Goal: Task Accomplishment & Management: Use online tool/utility

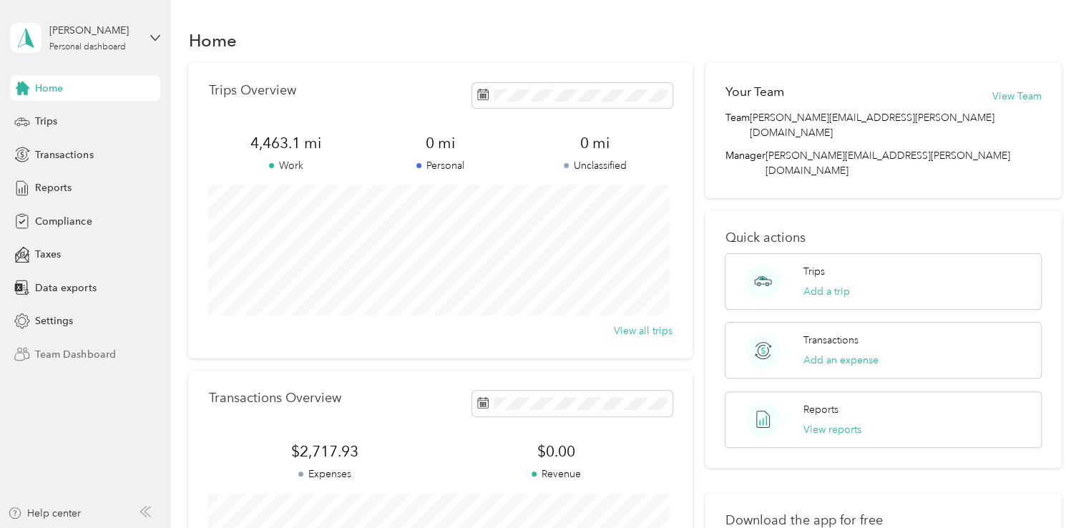
click at [69, 351] on span "Team Dashboard" at bounding box center [75, 354] width 80 height 15
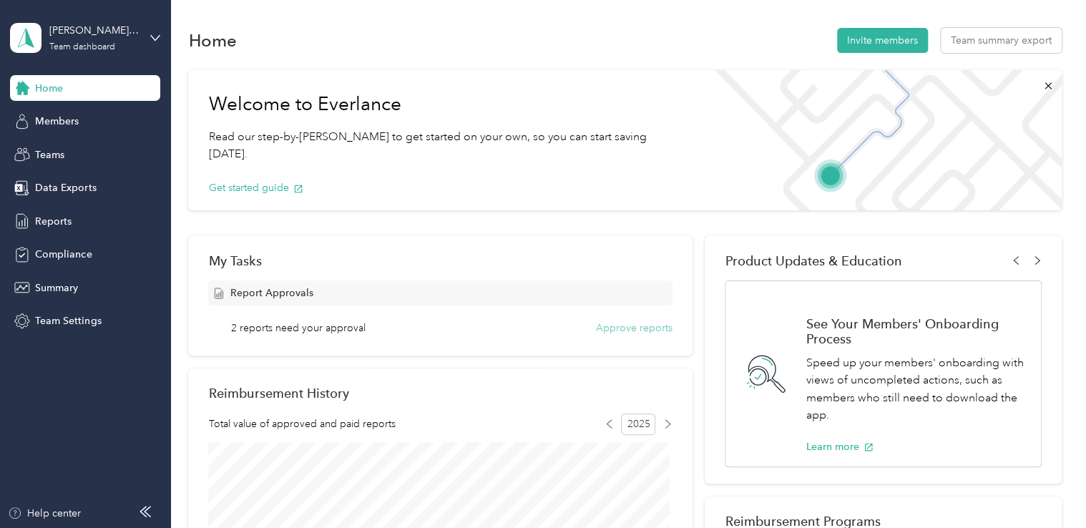
click at [605, 331] on button "Approve reports" at bounding box center [634, 328] width 77 height 15
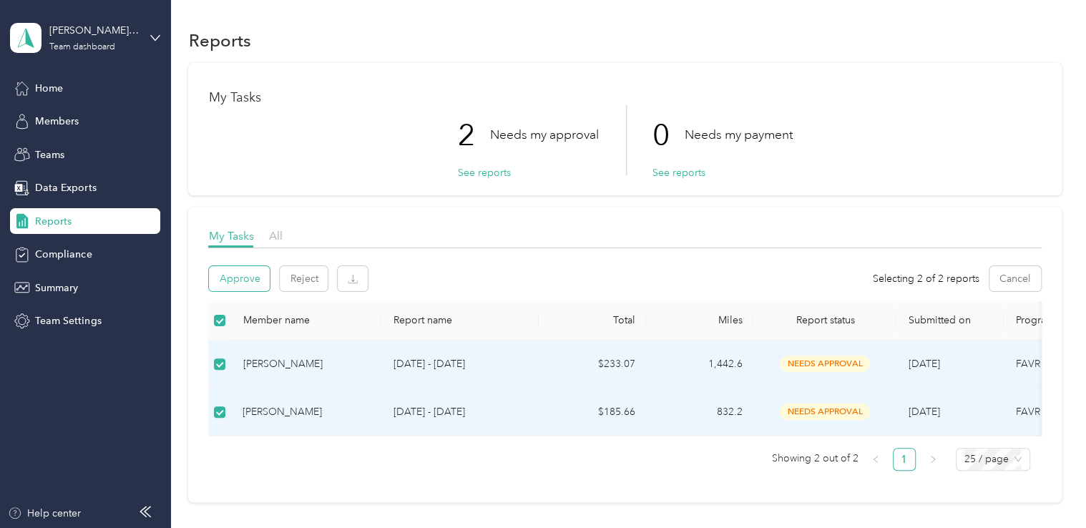
click at [240, 274] on button "Approve" at bounding box center [239, 278] width 61 height 25
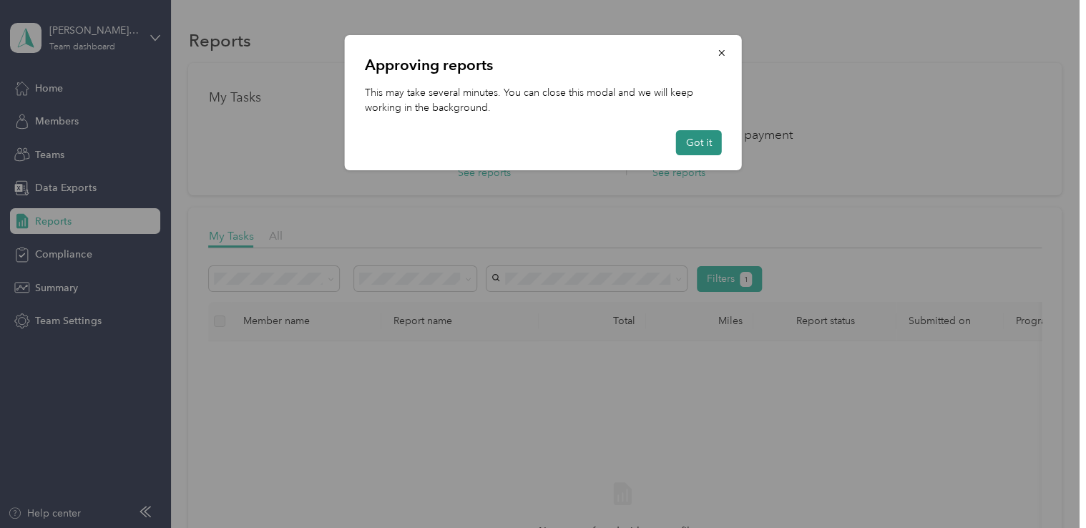
click at [704, 145] on button "Got it" at bounding box center [699, 142] width 46 height 25
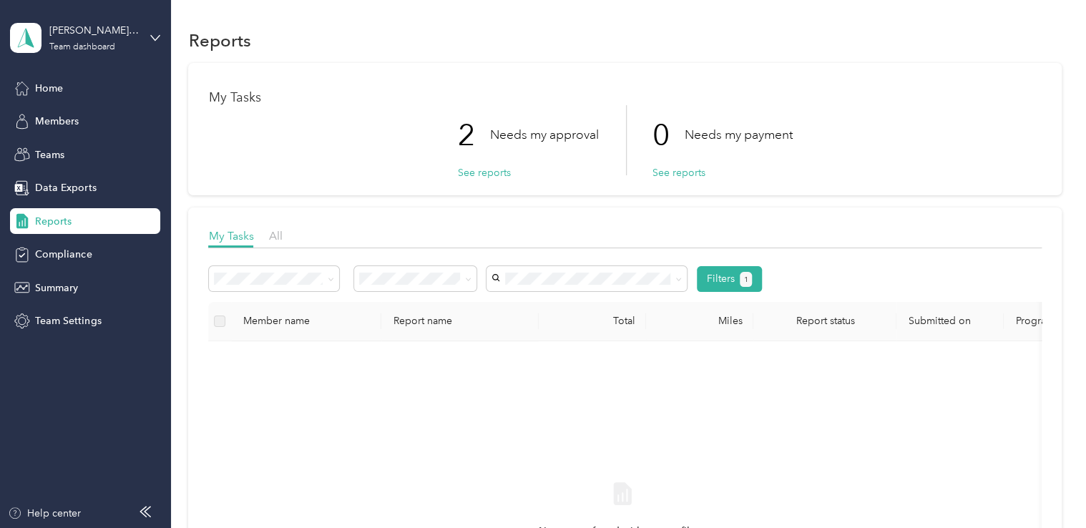
click at [94, 222] on div "Reports" at bounding box center [85, 221] width 150 height 26
click at [487, 174] on button "See reports" at bounding box center [483, 172] width 53 height 15
click at [60, 93] on span "Home" at bounding box center [49, 88] width 28 height 15
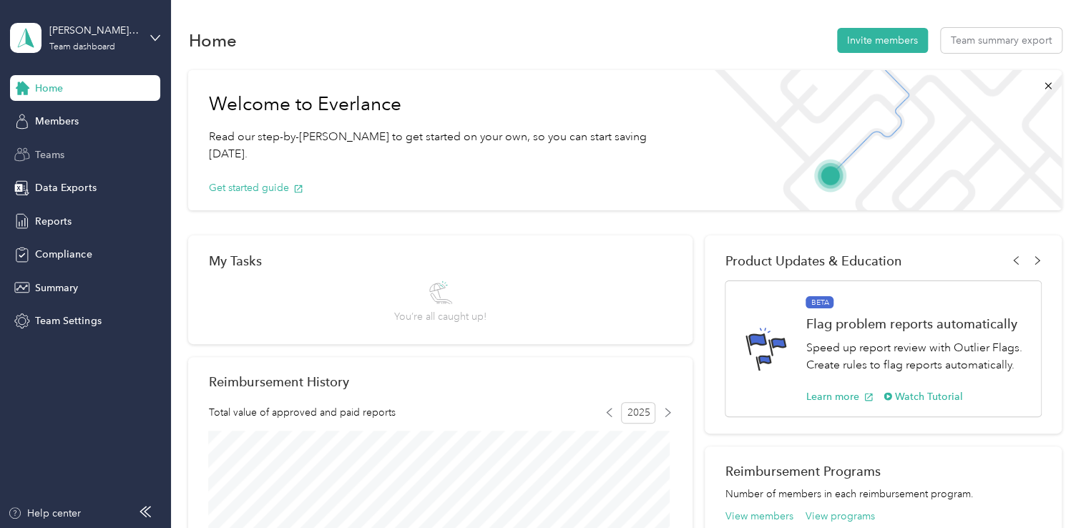
click at [41, 155] on span "Teams" at bounding box center [49, 154] width 29 height 15
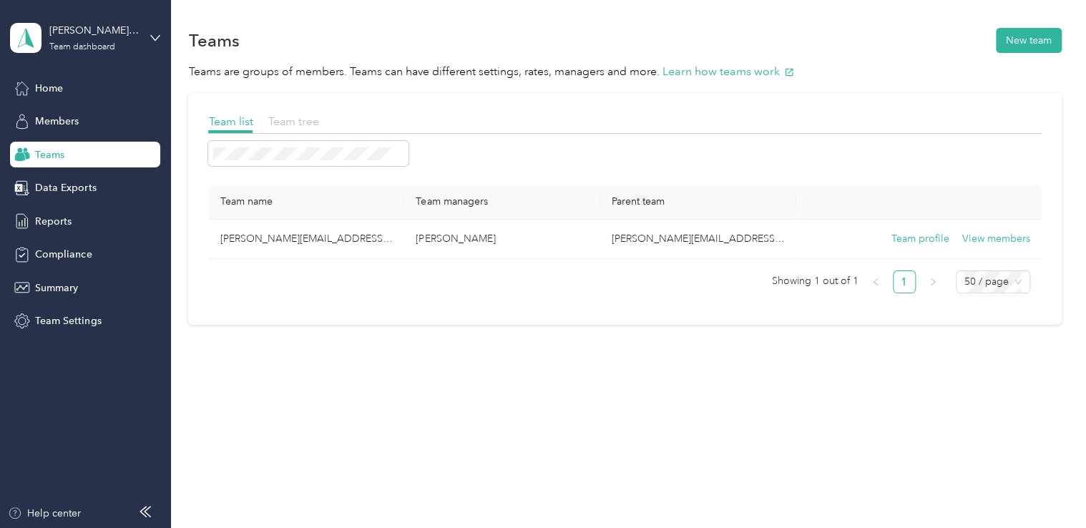
click at [283, 124] on span "Team tree" at bounding box center [293, 121] width 51 height 14
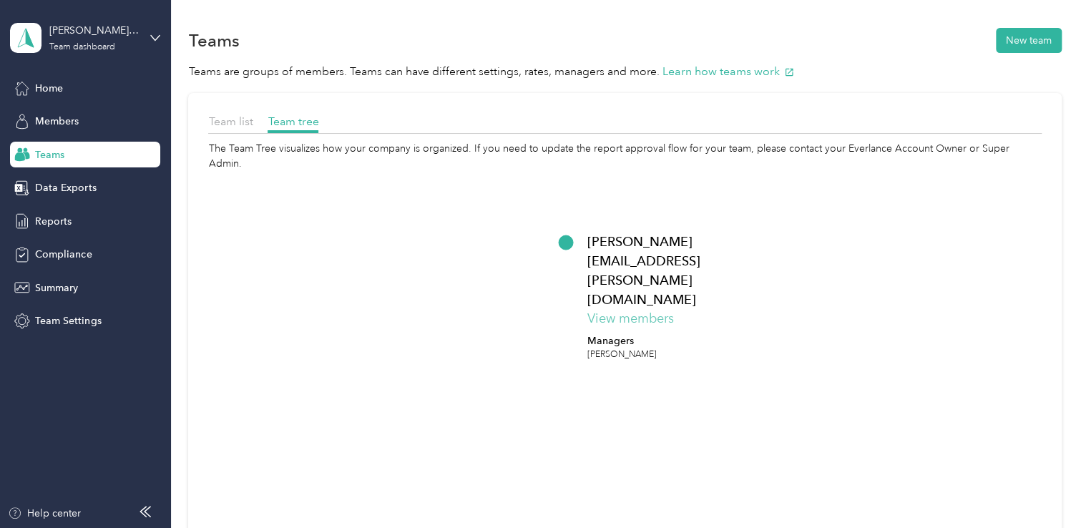
click at [631, 309] on button "View members" at bounding box center [630, 318] width 87 height 19
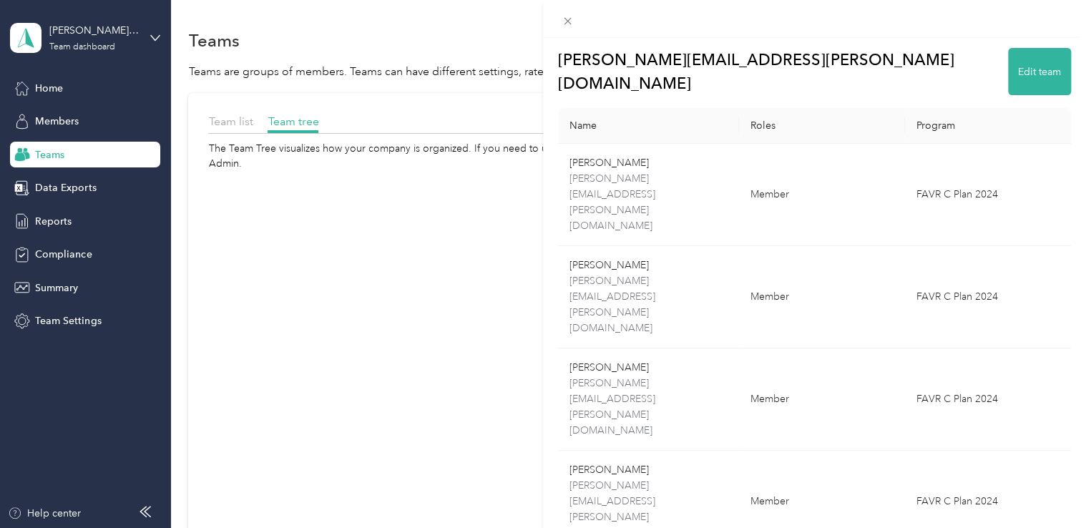
click at [62, 85] on div "[PERSON_NAME][EMAIL_ADDRESS][PERSON_NAME][DOMAIN_NAME] Edit team Name Roles Pro…" at bounding box center [543, 264] width 1086 height 528
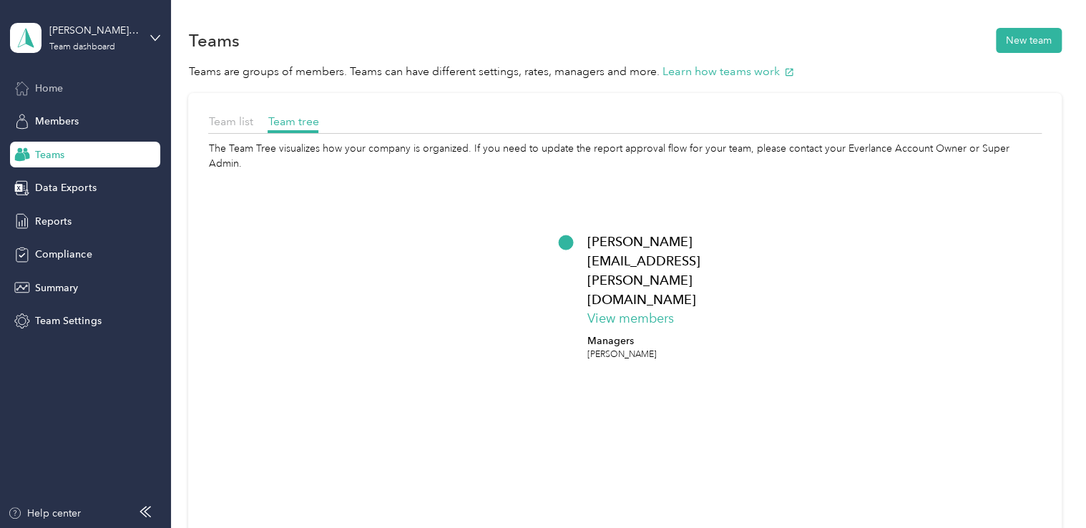
click at [47, 92] on span "Home" at bounding box center [49, 88] width 28 height 15
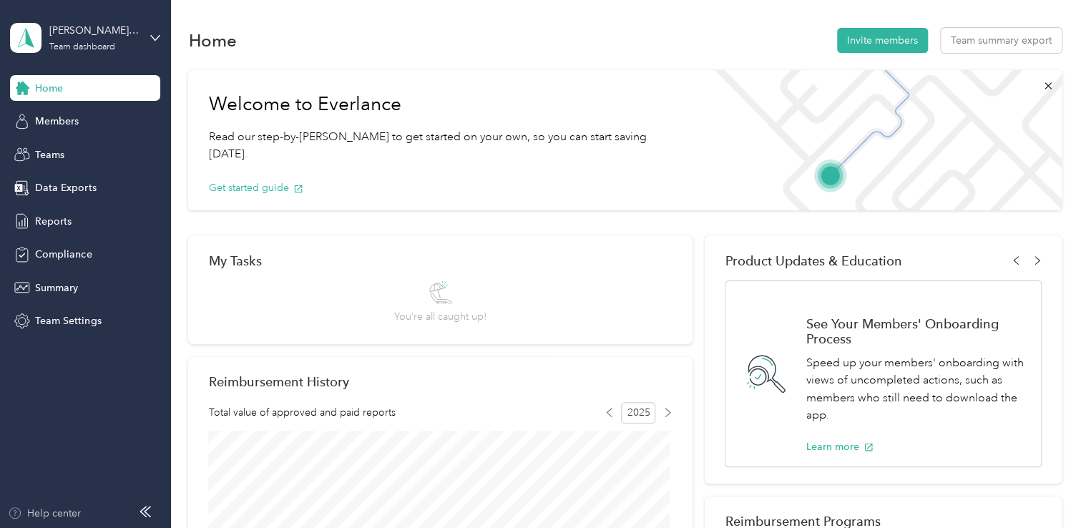
click at [66, 506] on div "Help center" at bounding box center [44, 513] width 73 height 15
click at [66, 221] on span "Reports" at bounding box center [53, 221] width 36 height 15
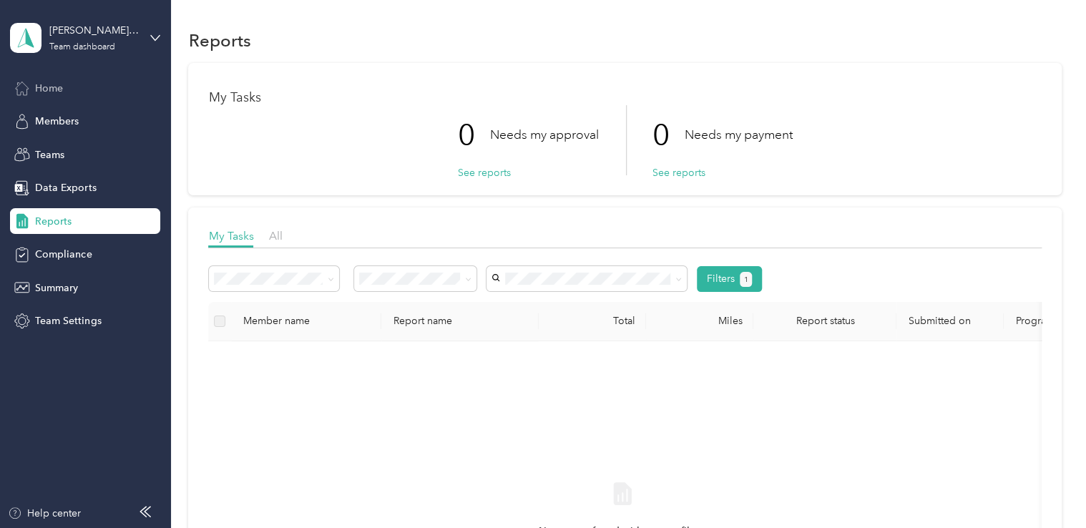
click at [46, 83] on span "Home" at bounding box center [49, 88] width 28 height 15
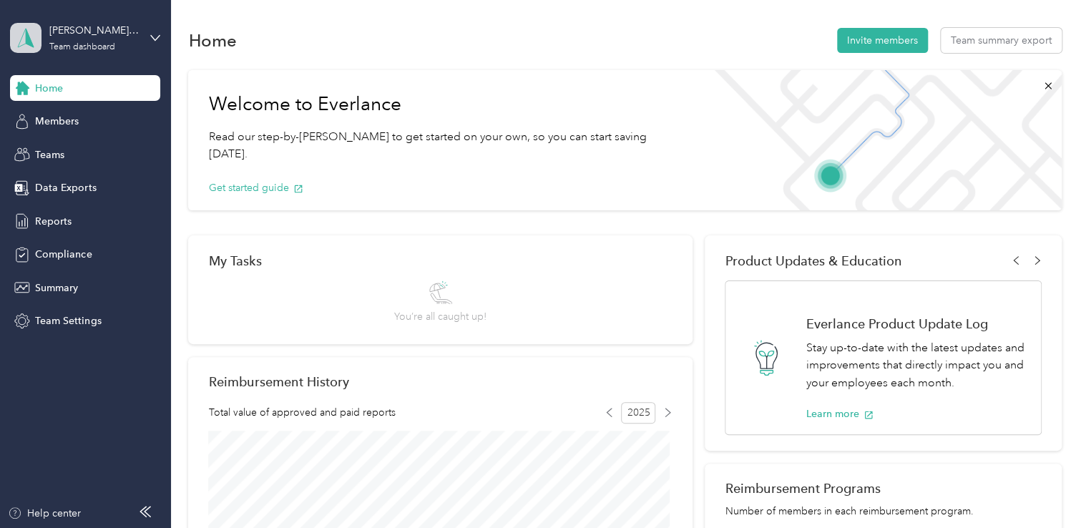
click at [29, 34] on icon at bounding box center [25, 38] width 21 height 20
click at [58, 147] on div "Personal dashboard" at bounding box center [68, 149] width 90 height 15
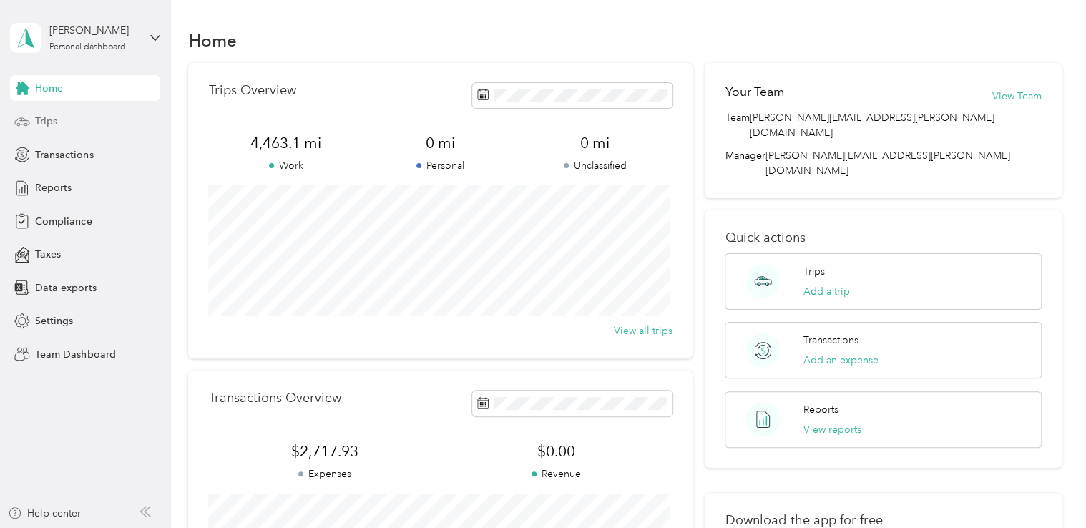
click at [49, 122] on span "Trips" at bounding box center [46, 121] width 22 height 15
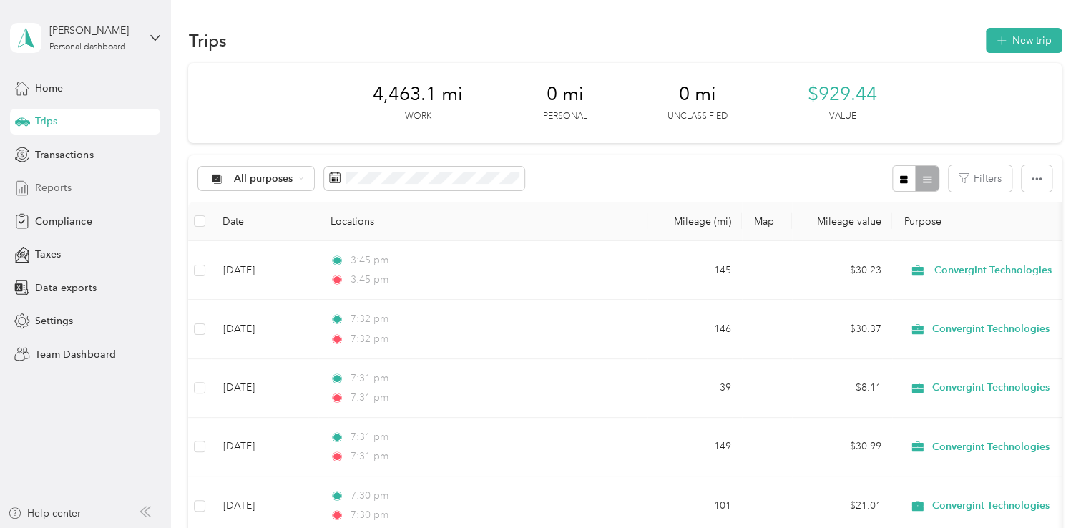
click at [52, 185] on span "Reports" at bounding box center [53, 187] width 36 height 15
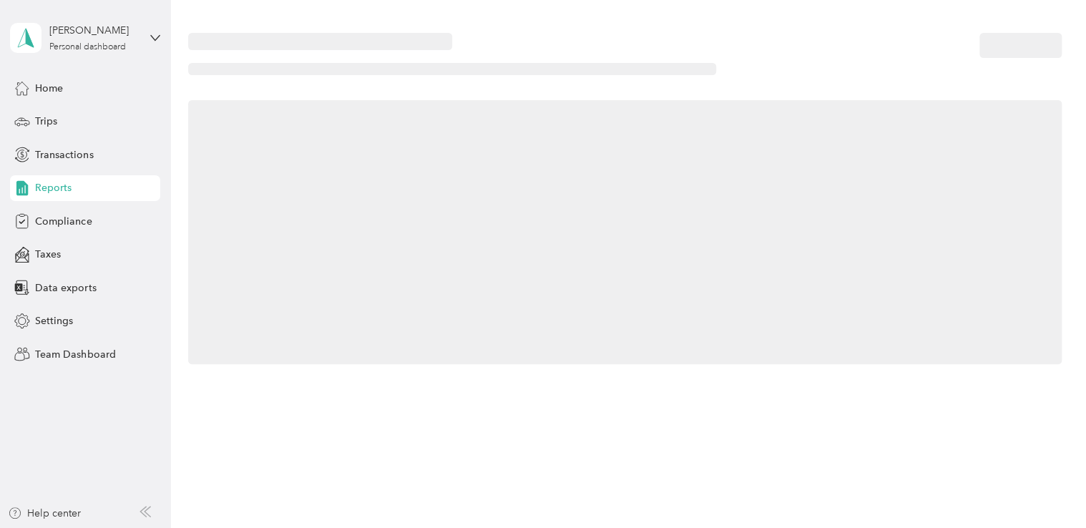
click at [52, 185] on span "Reports" at bounding box center [53, 187] width 36 height 15
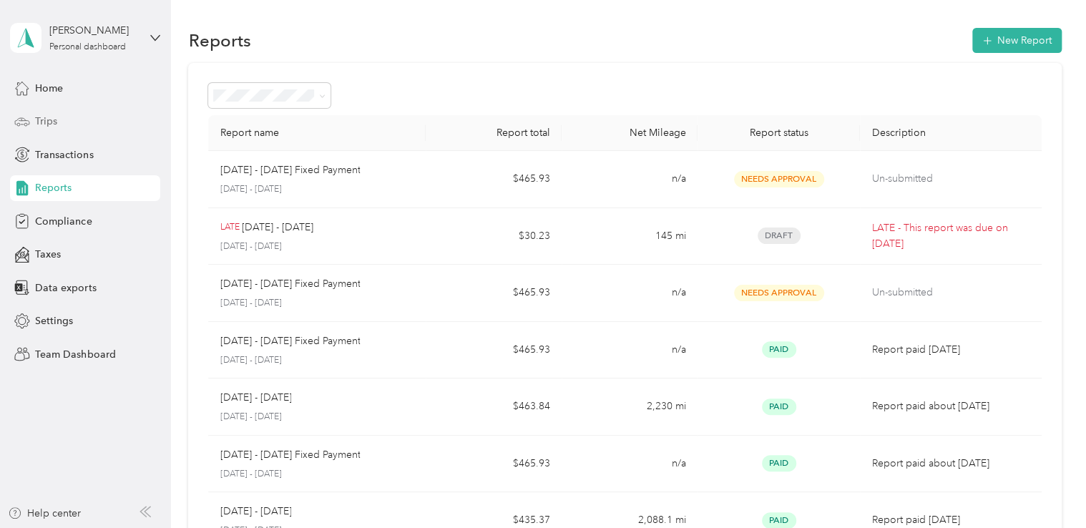
click at [46, 117] on span "Trips" at bounding box center [46, 121] width 22 height 15
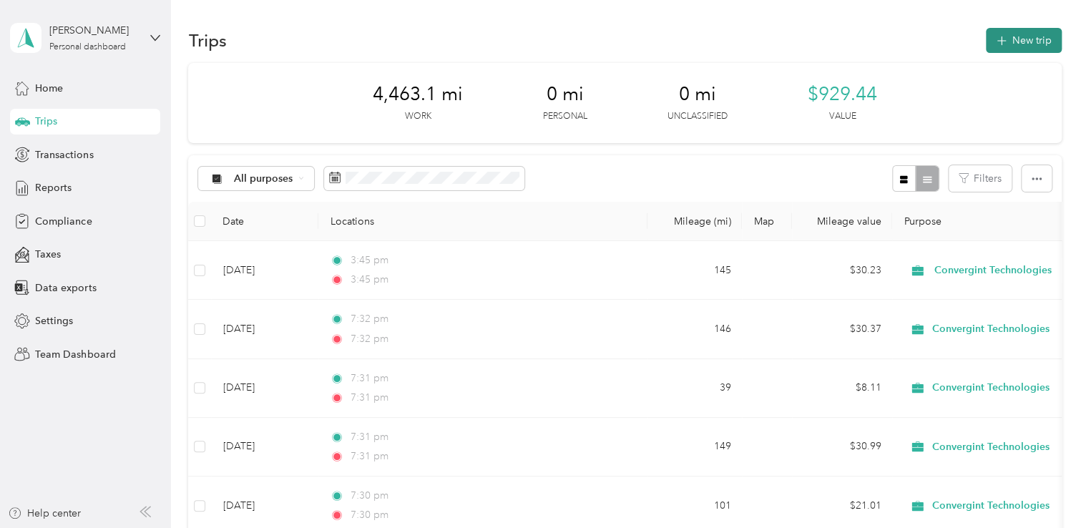
click at [1018, 45] on button "New trip" at bounding box center [1024, 40] width 76 height 25
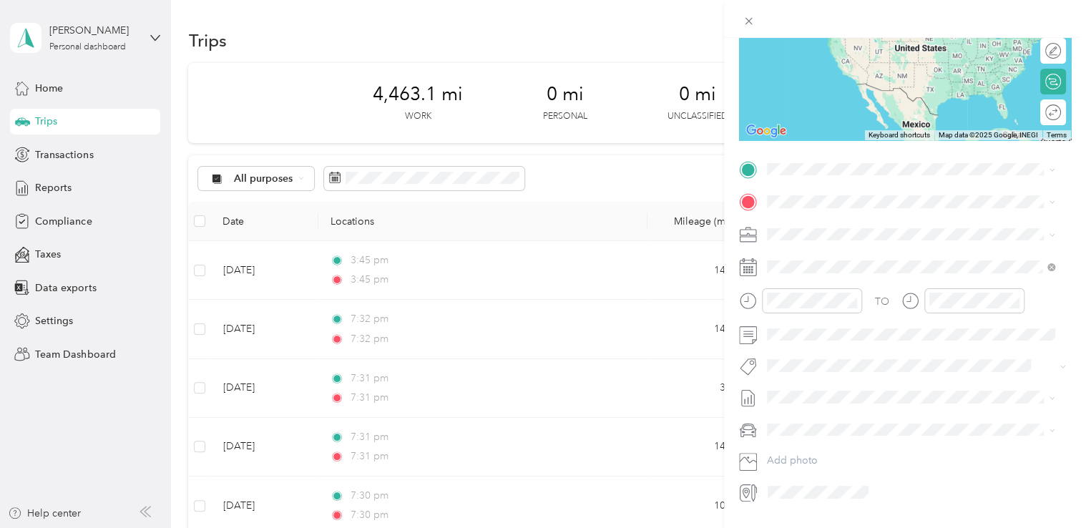
scroll to position [192, 0]
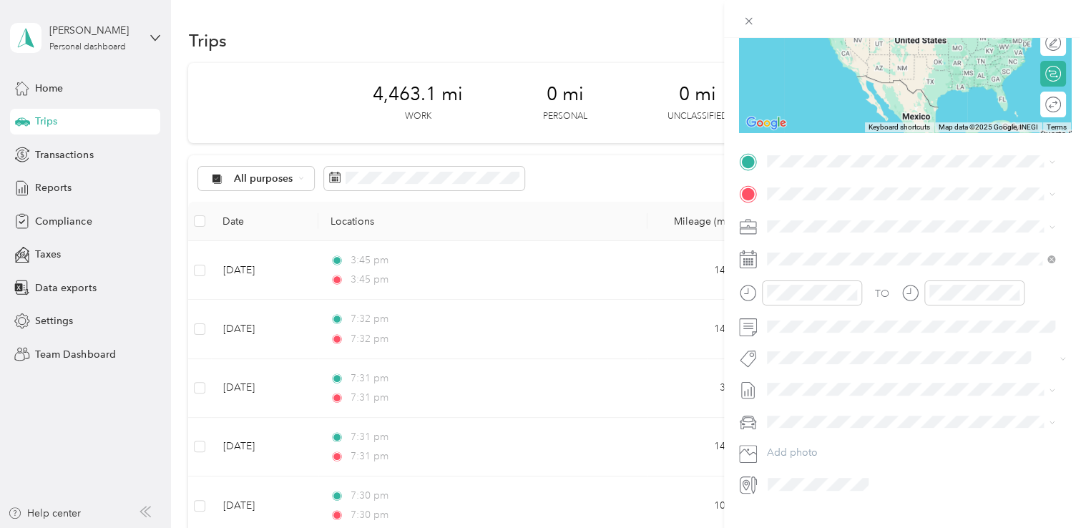
click at [744, 264] on icon at bounding box center [748, 259] width 18 height 18
click at [1050, 259] on icon at bounding box center [1051, 258] width 8 height 8
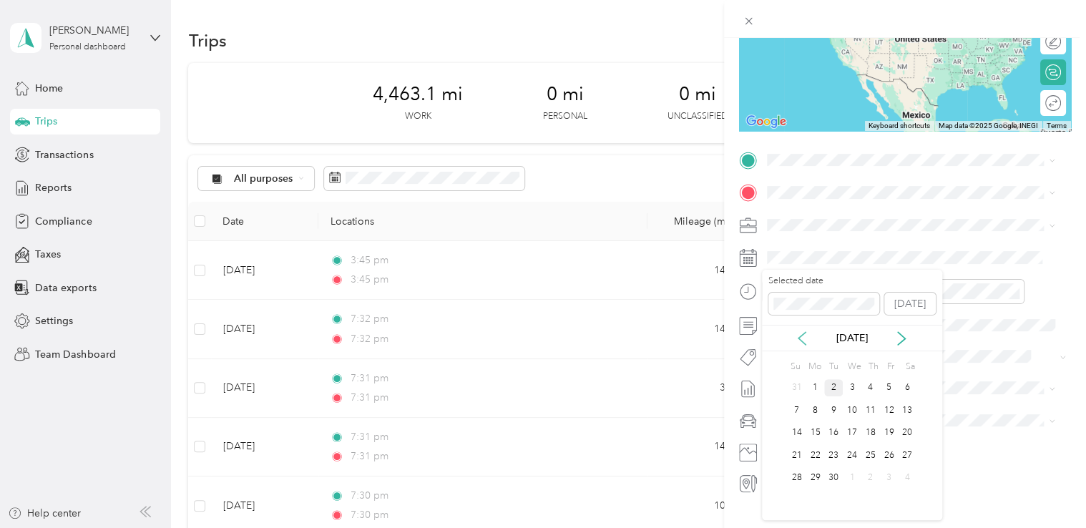
click at [801, 339] on icon at bounding box center [802, 338] width 14 height 14
click at [802, 342] on icon at bounding box center [802, 338] width 14 height 14
click at [851, 389] on div "2" at bounding box center [852, 388] width 19 height 18
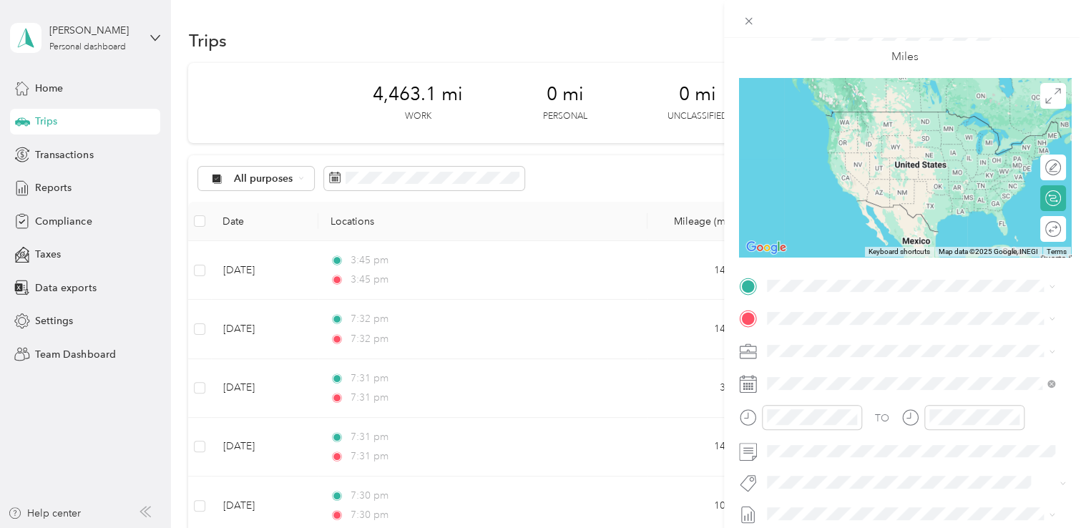
scroll to position [0, 0]
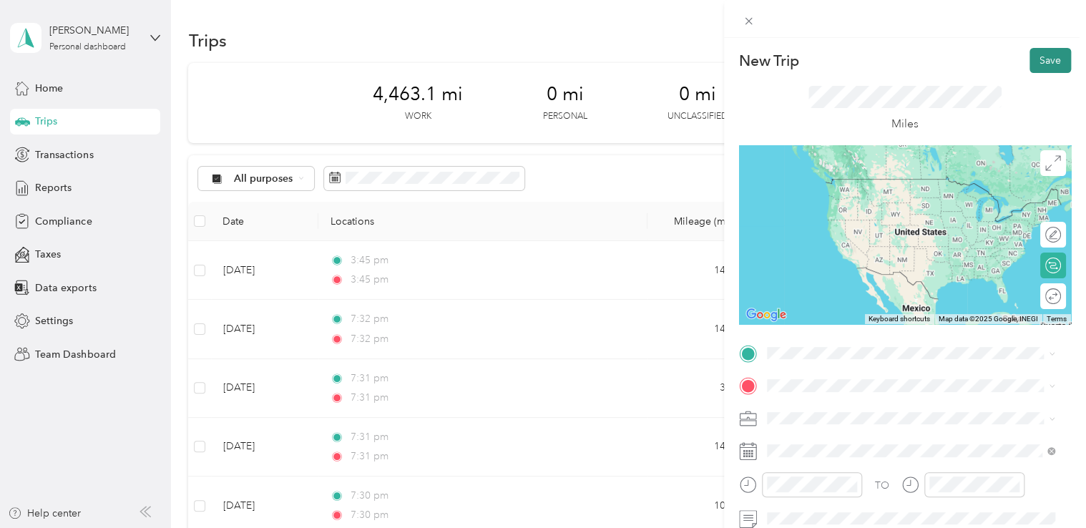
click at [1033, 57] on button "Save" at bounding box center [1050, 60] width 41 height 25
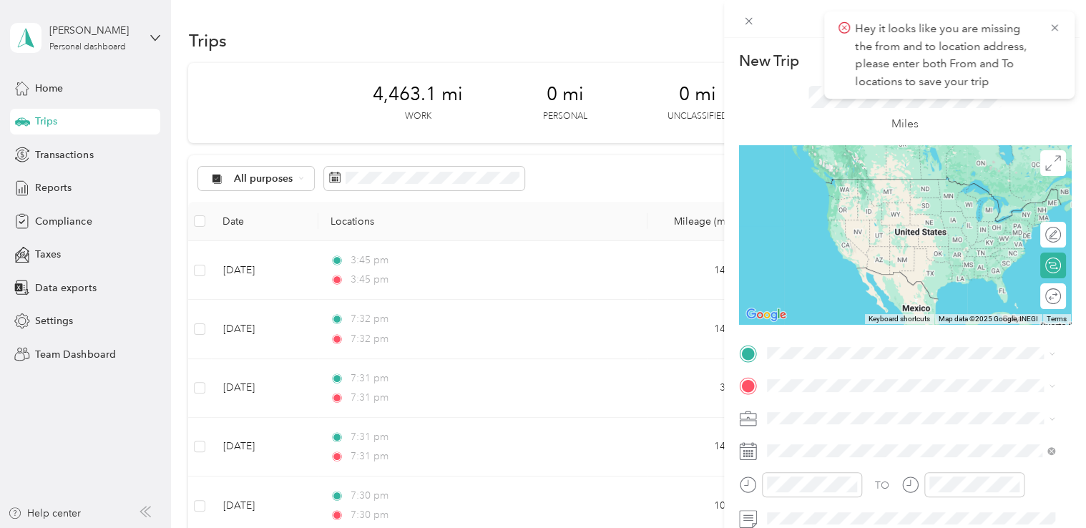
click at [991, 113] on div "Miles" at bounding box center [905, 109] width 193 height 47
click at [1052, 27] on icon at bounding box center [1054, 27] width 11 height 13
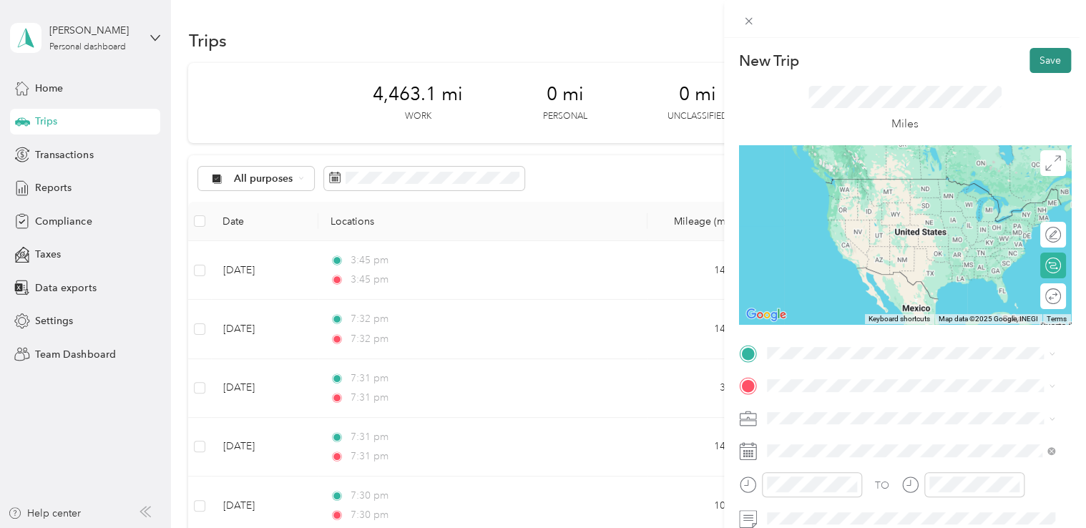
click at [1033, 63] on button "Save" at bounding box center [1050, 60] width 41 height 25
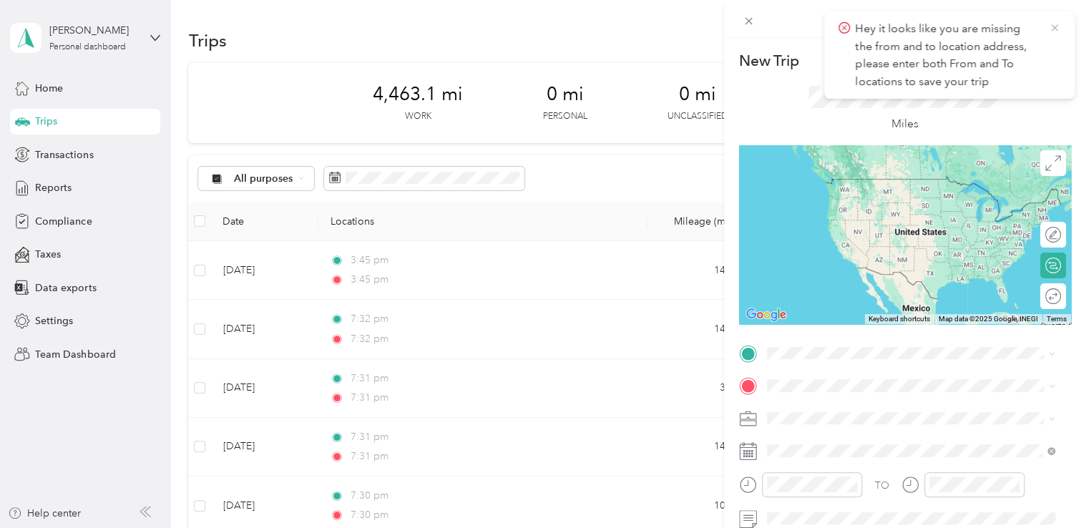
click at [1057, 29] on icon at bounding box center [1054, 27] width 11 height 13
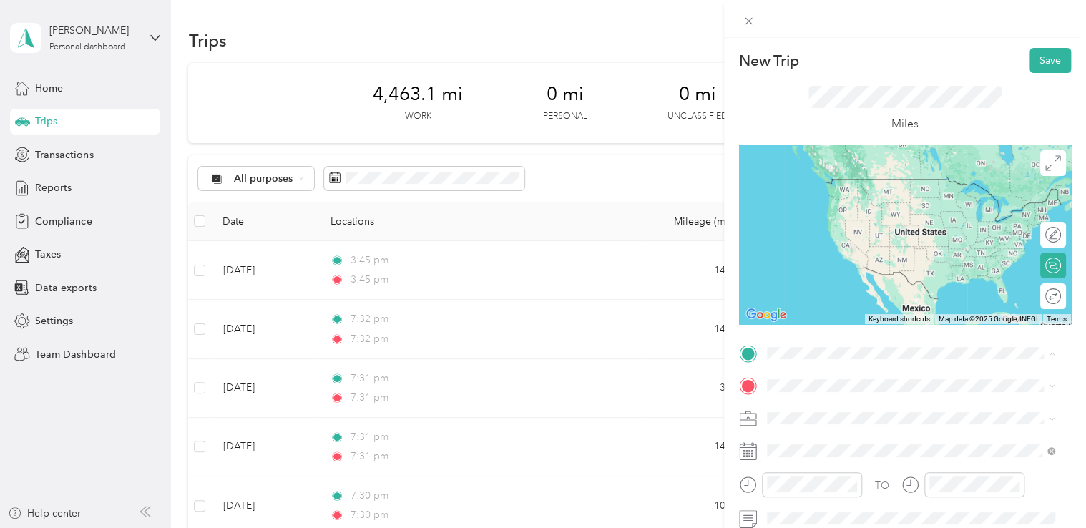
click at [734, 97] on form "New Trip Save This trip cannot be edited because it is either under review, app…" at bounding box center [905, 368] width 362 height 640
click at [1035, 296] on div "Round trip" at bounding box center [1006, 296] width 110 height 15
click at [1037, 63] on button "Save" at bounding box center [1050, 60] width 41 height 25
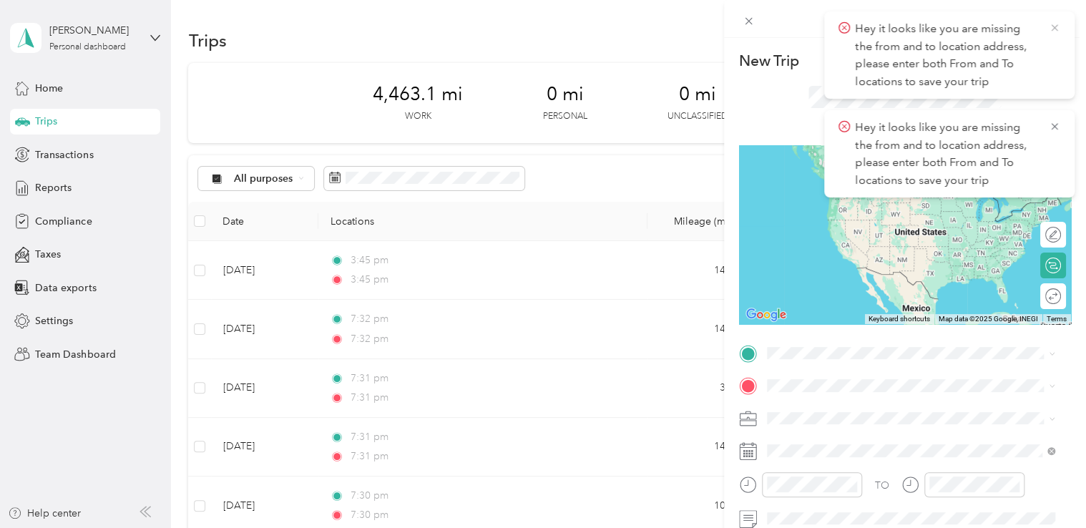
click at [1053, 26] on icon at bounding box center [1054, 27] width 6 height 6
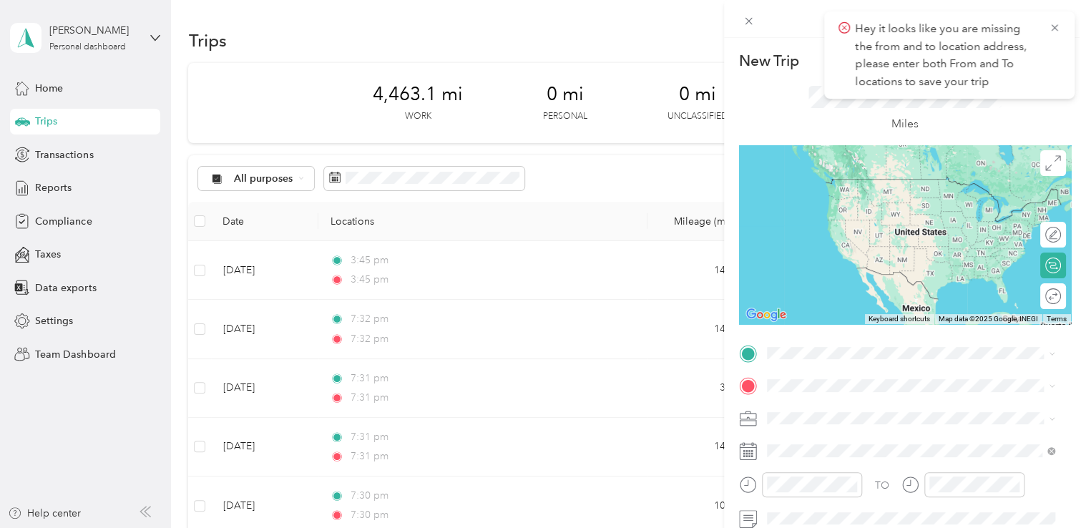
click at [1053, 26] on icon at bounding box center [1054, 27] width 6 height 6
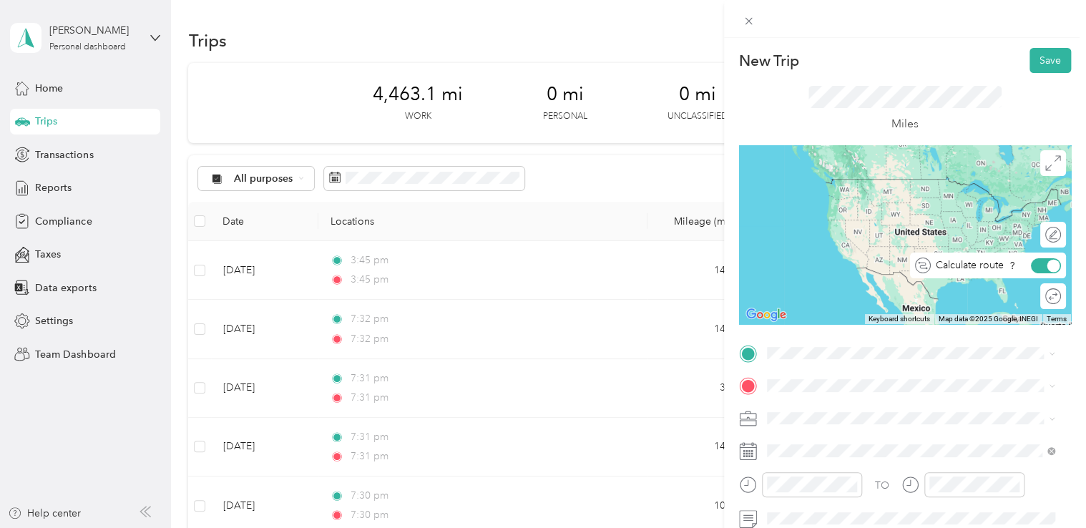
click at [1047, 266] on div at bounding box center [1053, 265] width 13 height 13
click at [1033, 65] on button "Save" at bounding box center [1050, 60] width 41 height 25
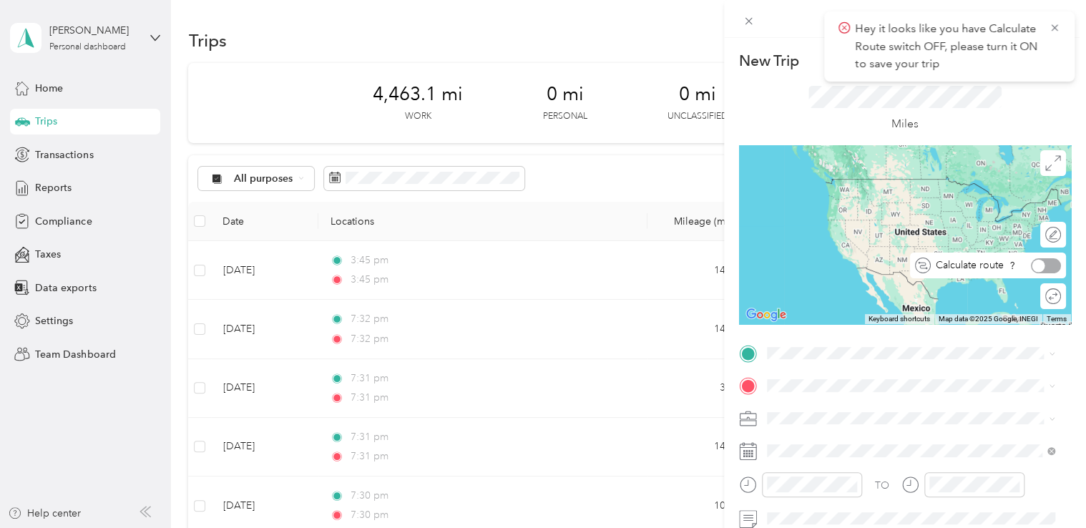
click at [1041, 260] on div at bounding box center [1046, 265] width 30 height 15
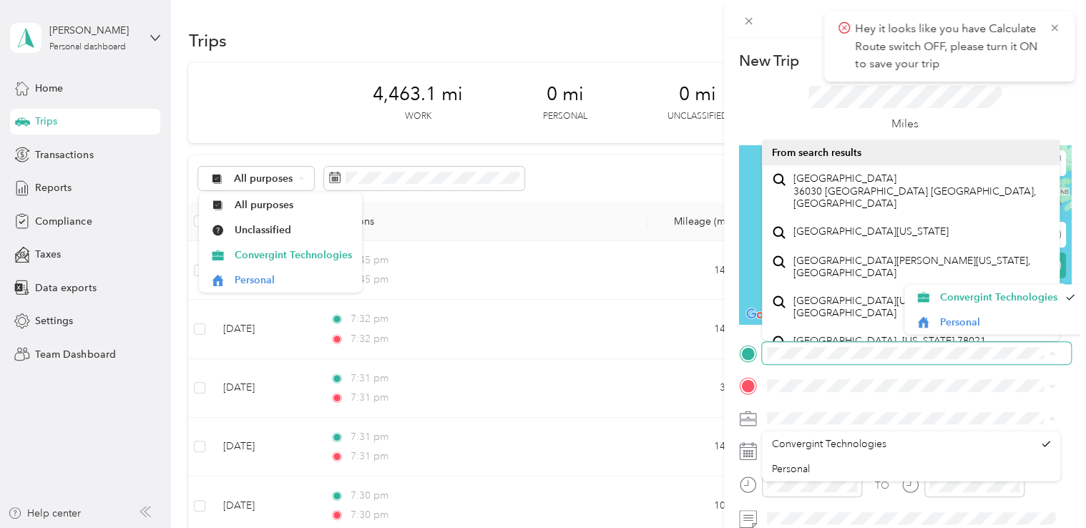
scroll to position [24, 0]
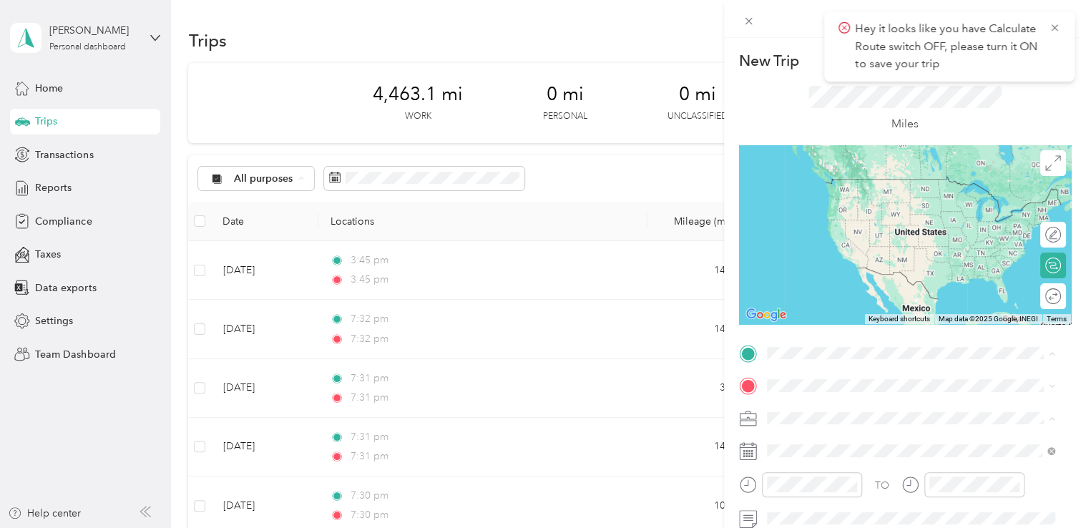
click at [300, 36] on div "New Trip Save This trip cannot be edited because it is either under review, app…" at bounding box center [543, 264] width 1086 height 528
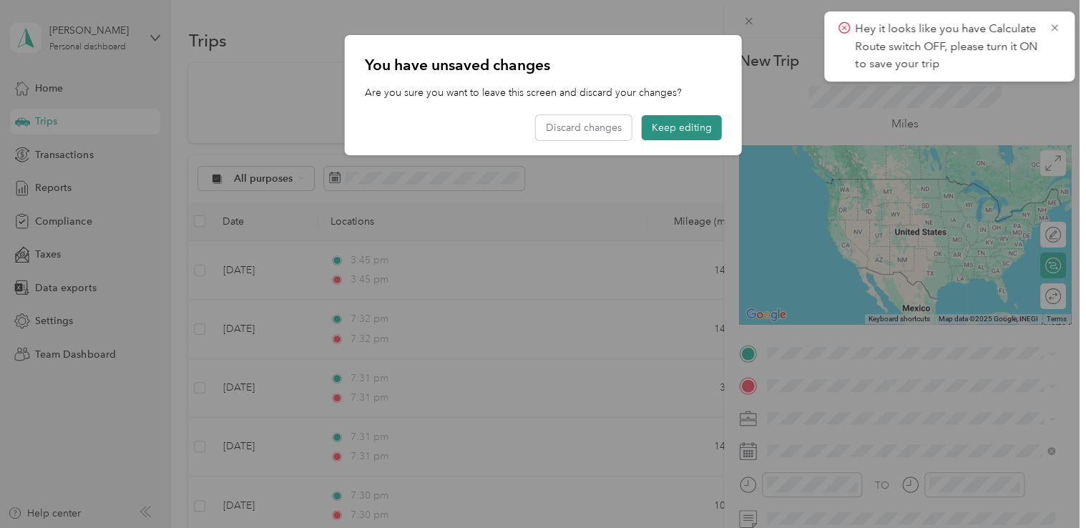
click at [643, 124] on button "Keep editing" at bounding box center [682, 127] width 80 height 25
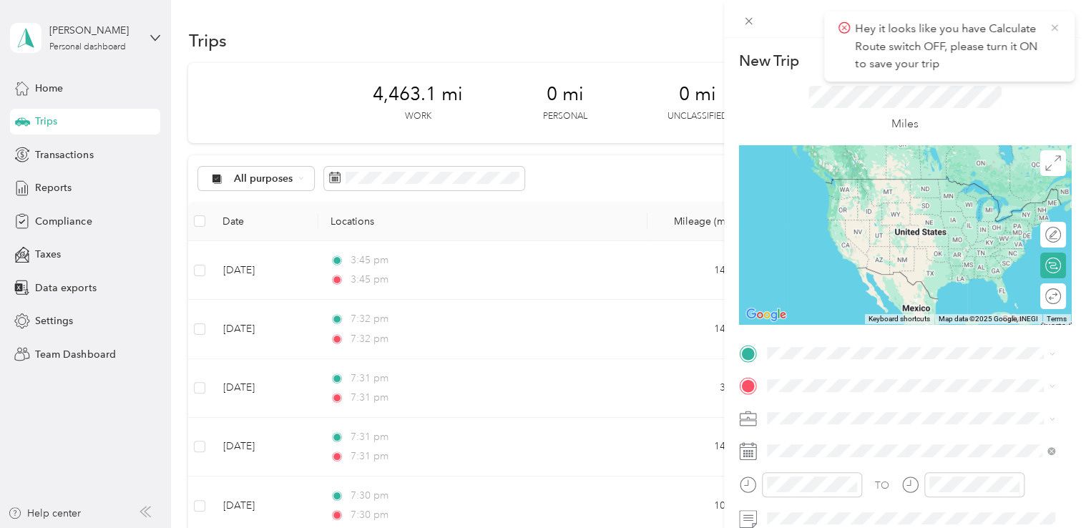
click at [1054, 27] on icon at bounding box center [1054, 27] width 6 height 6
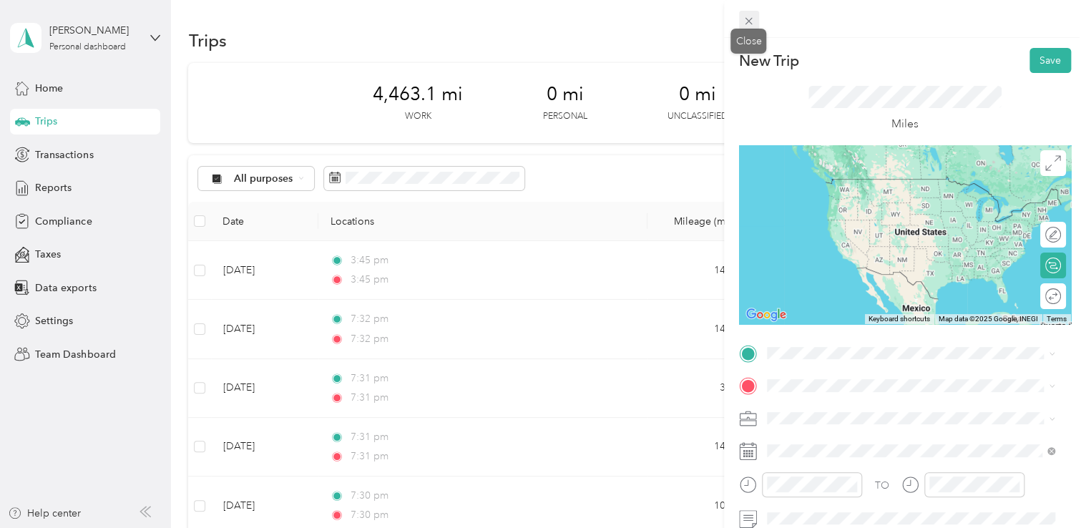
click at [741, 16] on span at bounding box center [749, 21] width 20 height 20
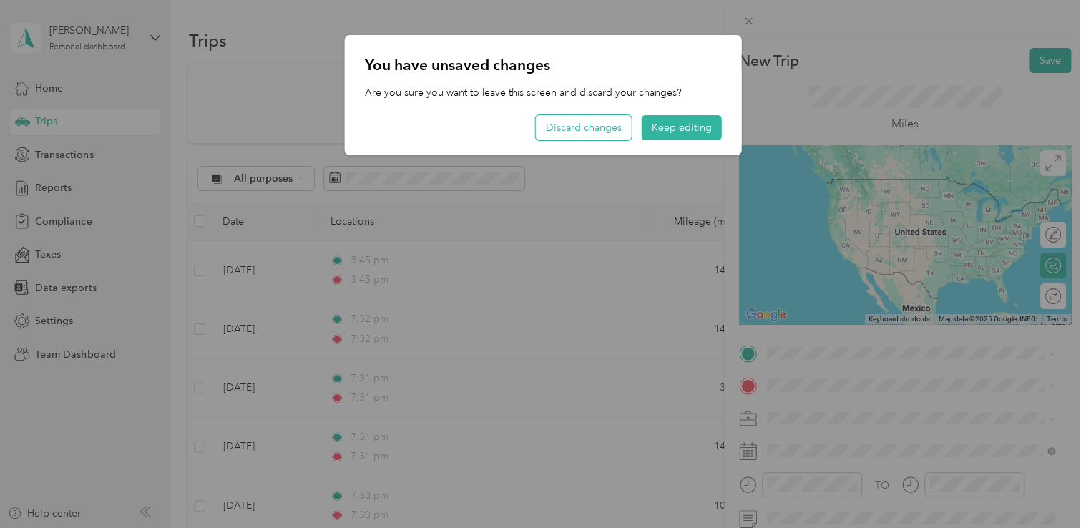
click at [598, 134] on button "Discard changes" at bounding box center [584, 127] width 96 height 25
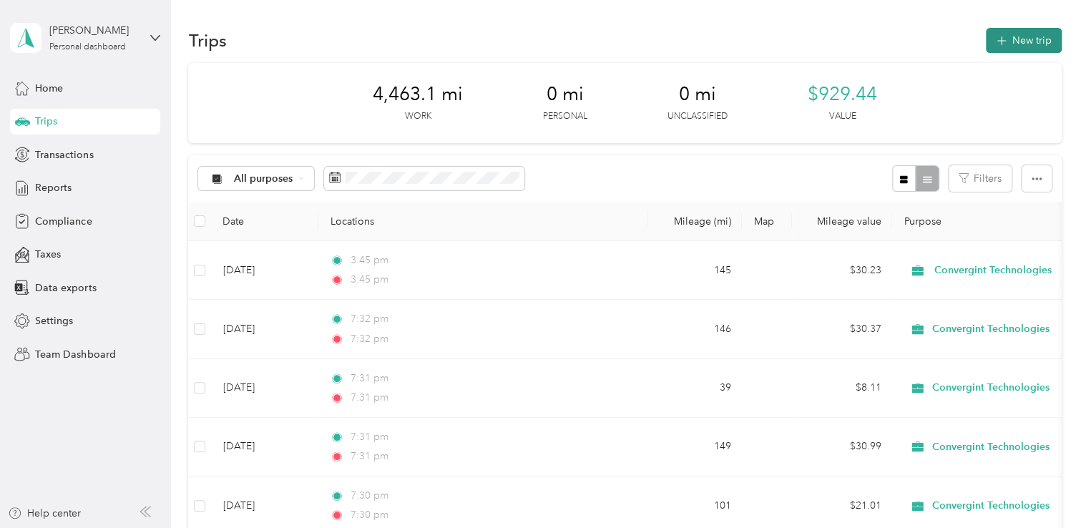
click at [1025, 41] on button "New trip" at bounding box center [1024, 40] width 76 height 25
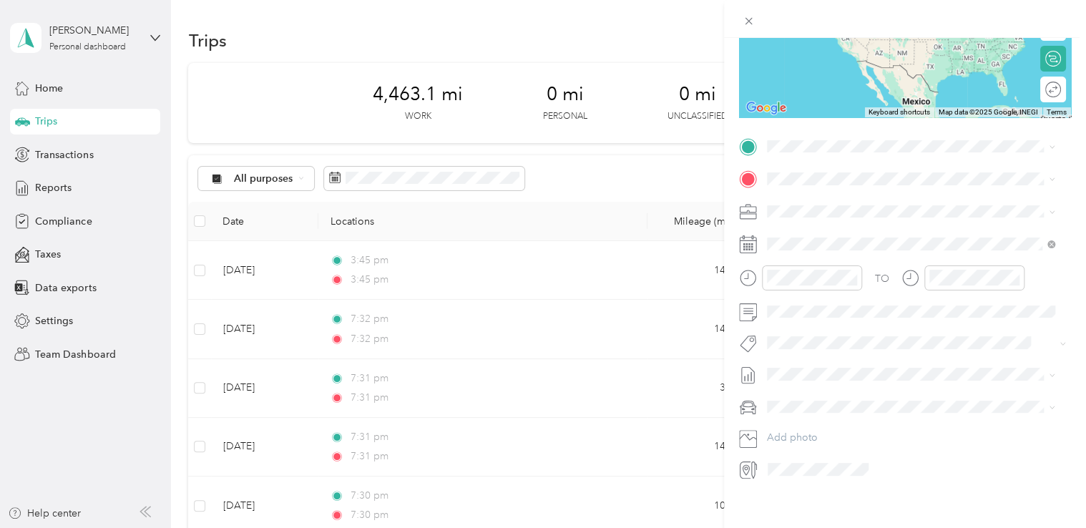
scroll to position [222, 0]
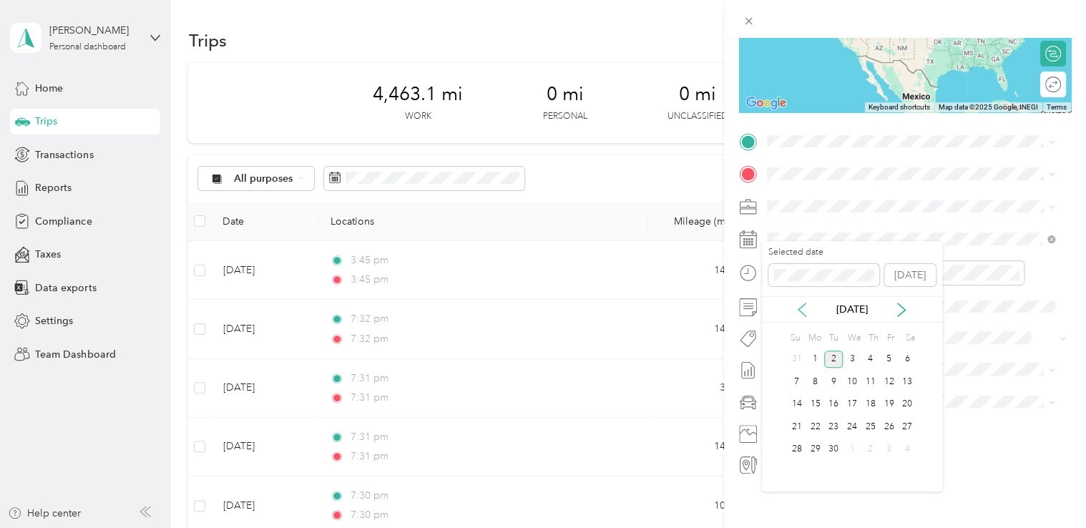
click at [806, 308] on icon at bounding box center [802, 310] width 14 height 14
click at [848, 357] on div "2" at bounding box center [852, 360] width 19 height 18
click at [930, 402] on span "[DATE] - [DATE] Draft" at bounding box center [911, 405] width 278 height 13
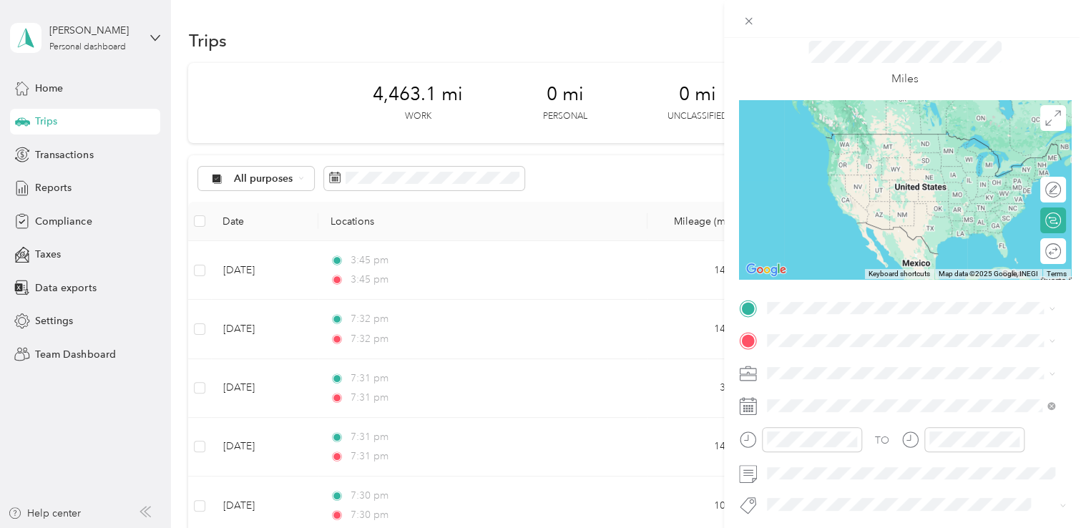
scroll to position [0, 0]
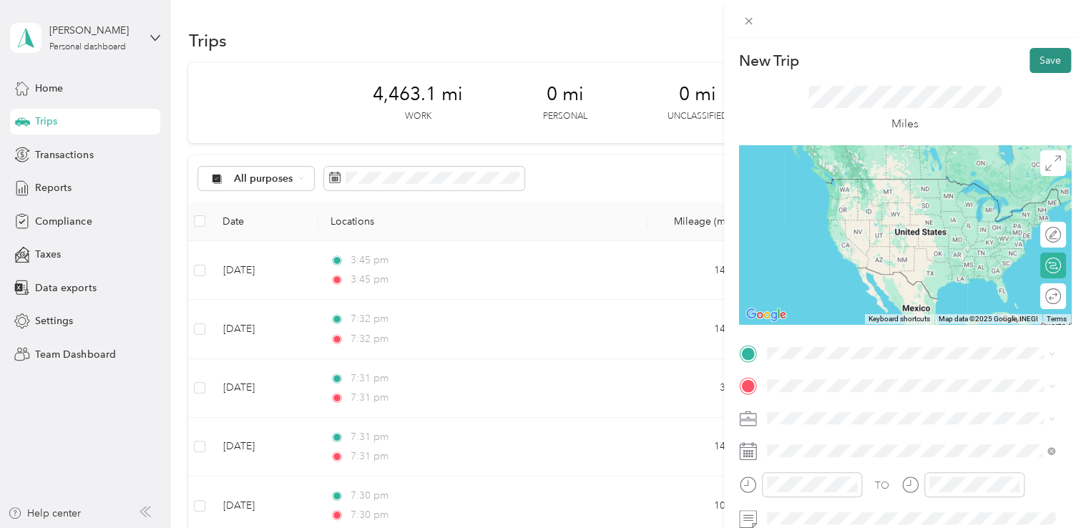
click at [1032, 62] on button "Save" at bounding box center [1050, 60] width 41 height 25
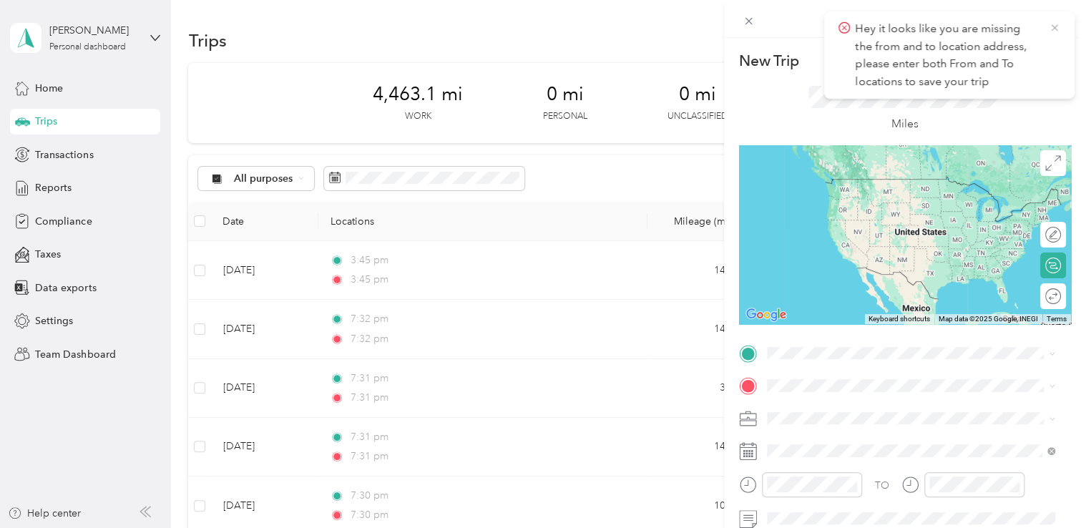
click at [1056, 24] on icon at bounding box center [1054, 27] width 11 height 13
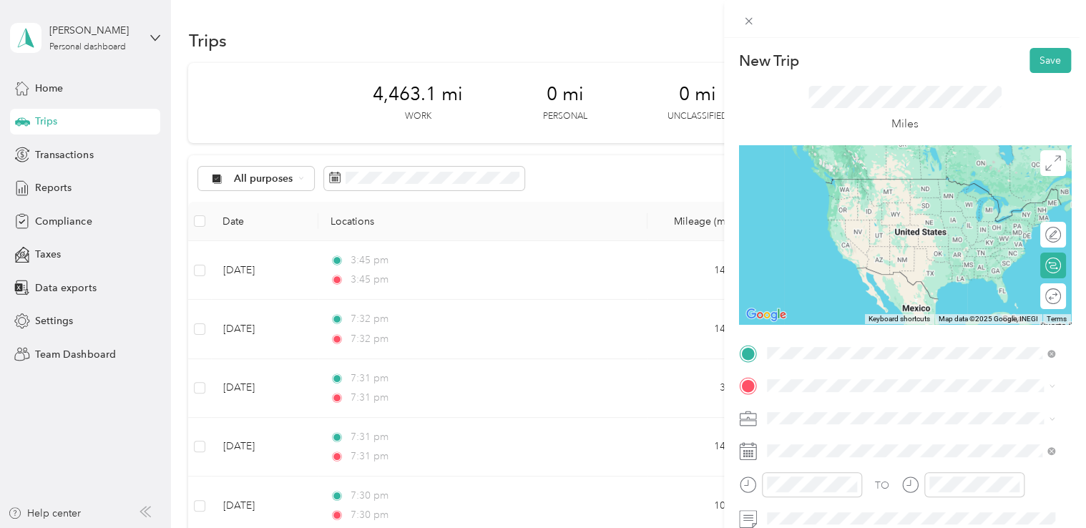
click at [826, 405] on span "[GEOGRAPHIC_DATA] [US_STATE] 78249, [GEOGRAPHIC_DATA]" at bounding box center [889, 411] width 192 height 25
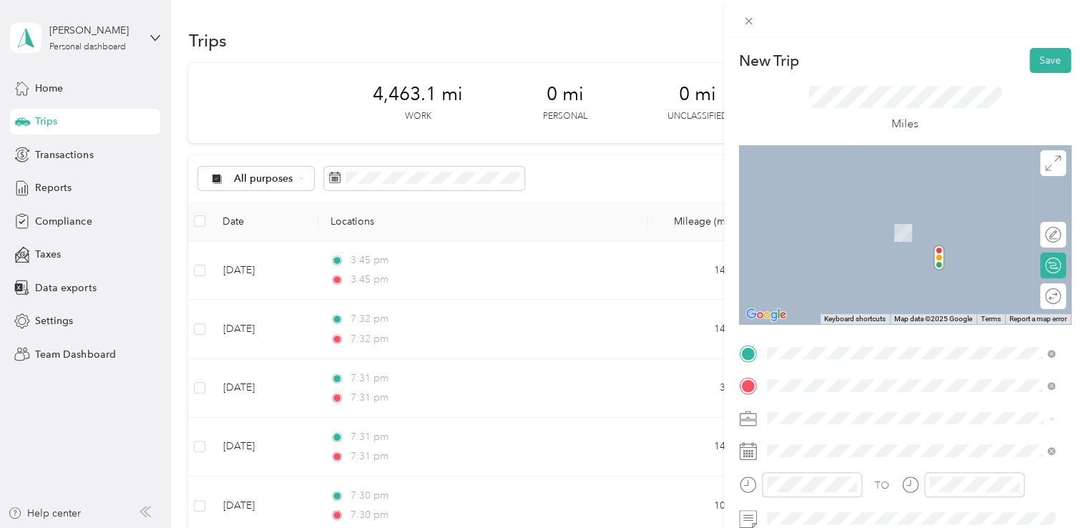
click at [856, 270] on span "[GEOGRAPHIC_DATA] [US_STATE] 78218, [GEOGRAPHIC_DATA]" at bounding box center [889, 272] width 192 height 25
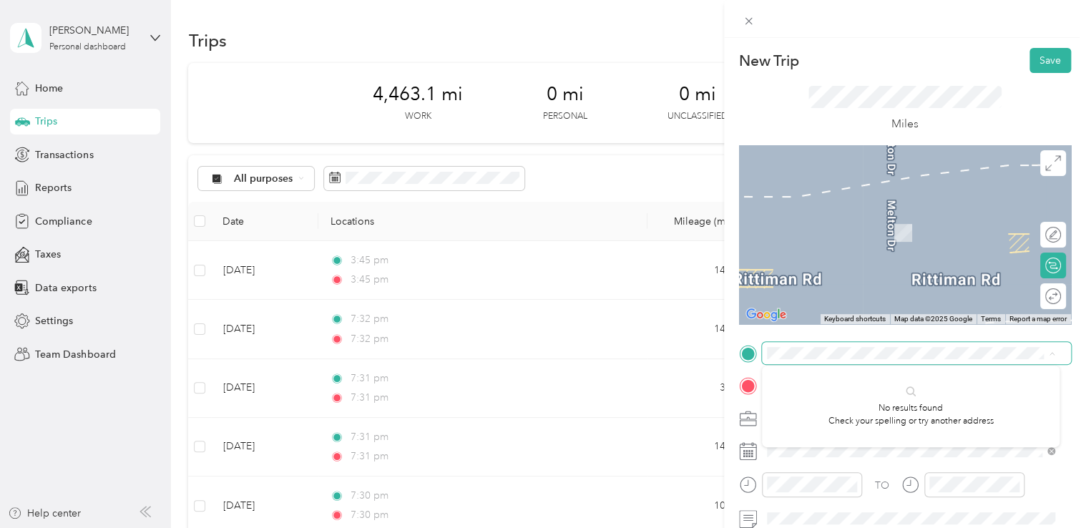
click at [1068, 373] on form "New Trip Save This trip cannot be edited because it is either under review, app…" at bounding box center [905, 368] width 362 height 640
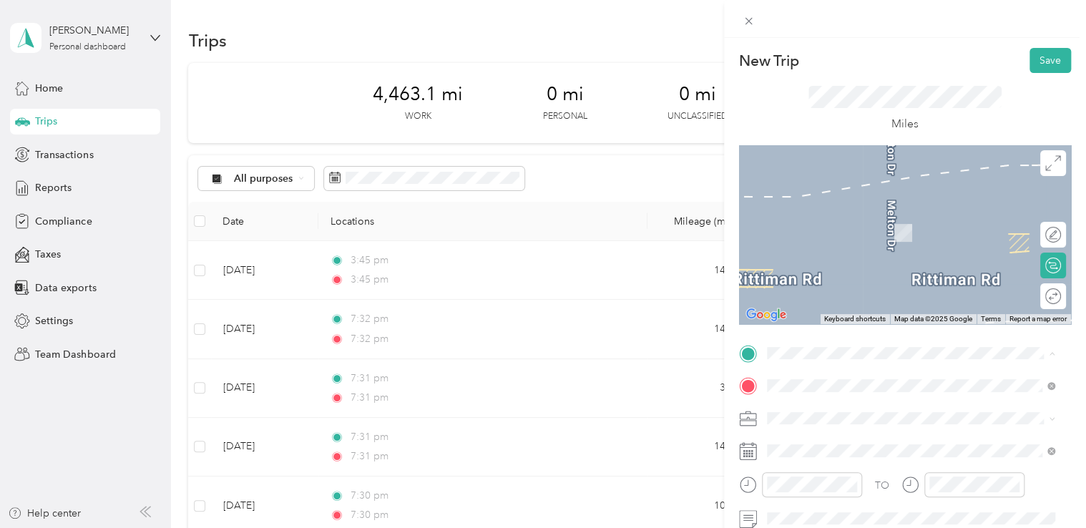
click at [1070, 398] on form "New Trip Save This trip cannot be edited because it is either under review, app…" at bounding box center [905, 368] width 362 height 640
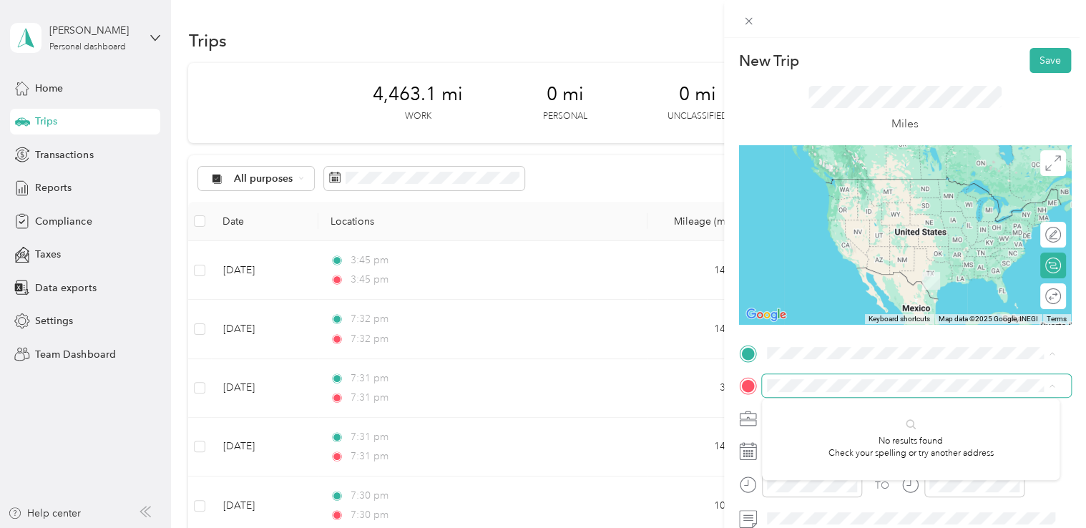
click at [1068, 291] on form "New Trip Save This trip cannot be edited because it is either under review, app…" at bounding box center [905, 368] width 362 height 640
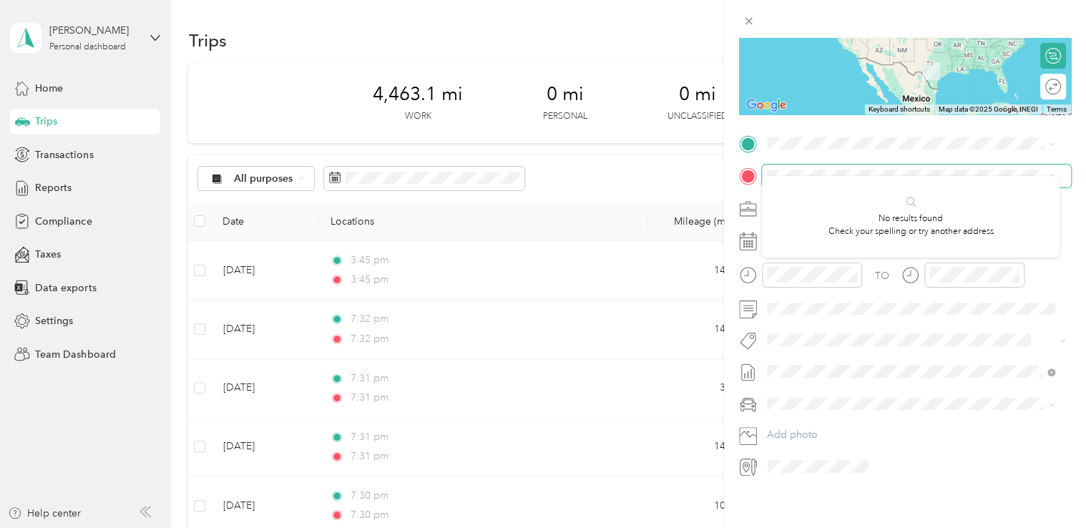
scroll to position [222, 0]
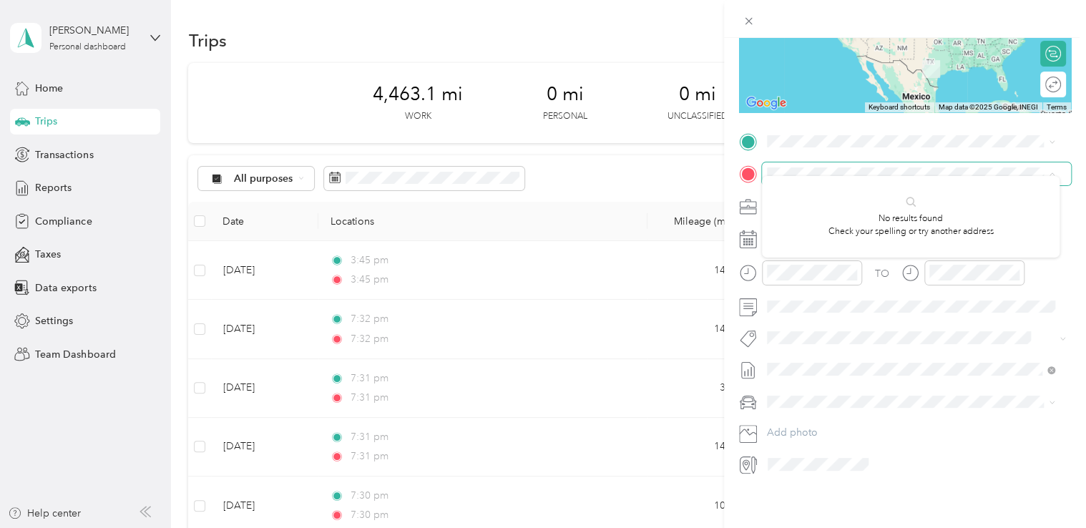
click at [630, 165] on div "New Trip Save This trip cannot be edited because it is either under review, app…" at bounding box center [543, 264] width 1086 height 528
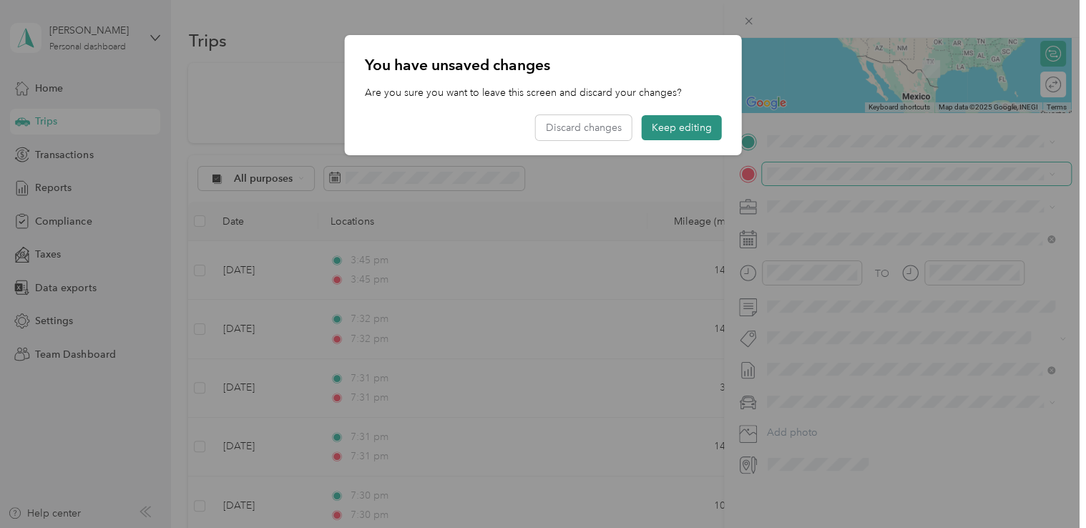
click at [667, 128] on button "Keep editing" at bounding box center [682, 127] width 80 height 25
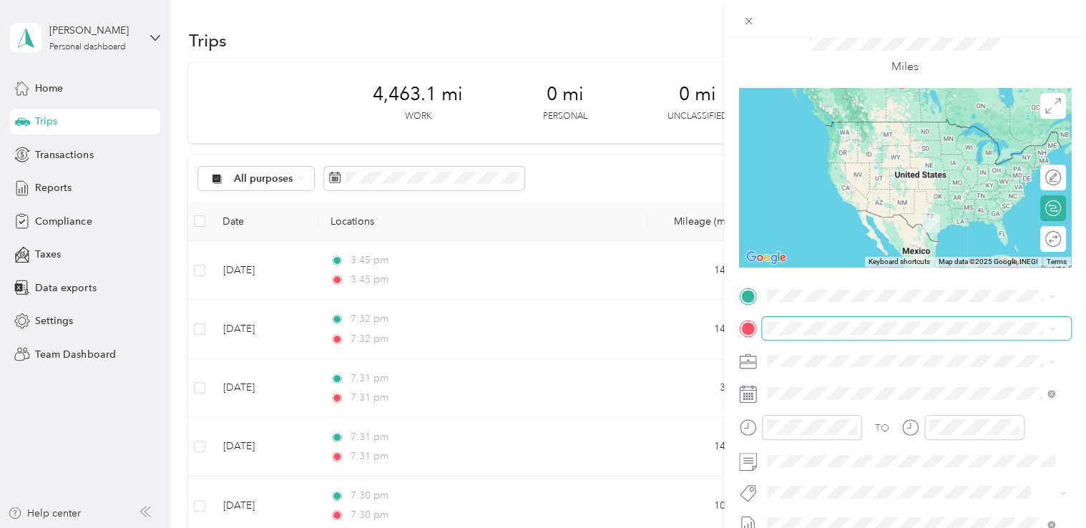
scroll to position [0, 0]
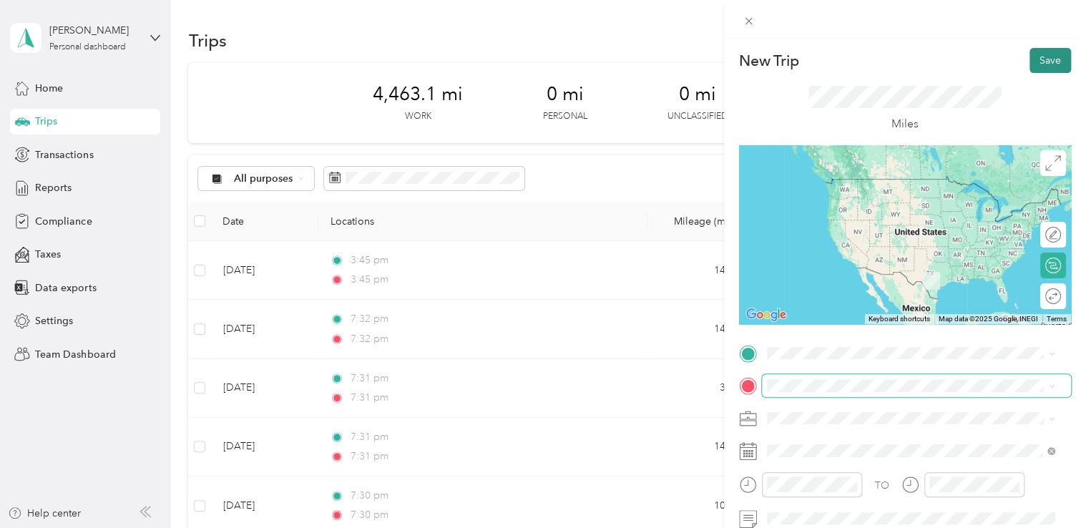
click at [1033, 68] on button "Save" at bounding box center [1050, 60] width 41 height 25
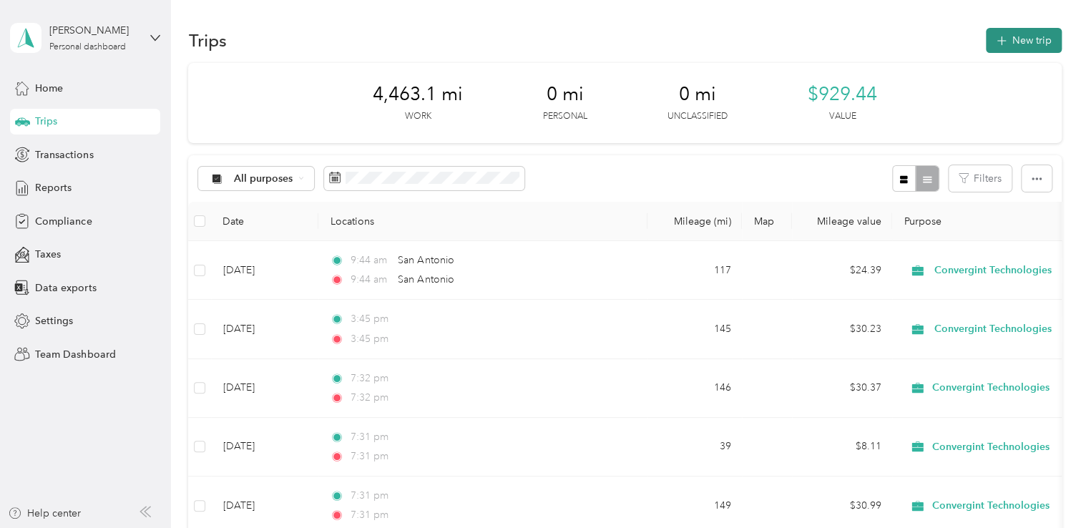
click at [1022, 41] on button "New trip" at bounding box center [1024, 40] width 76 height 25
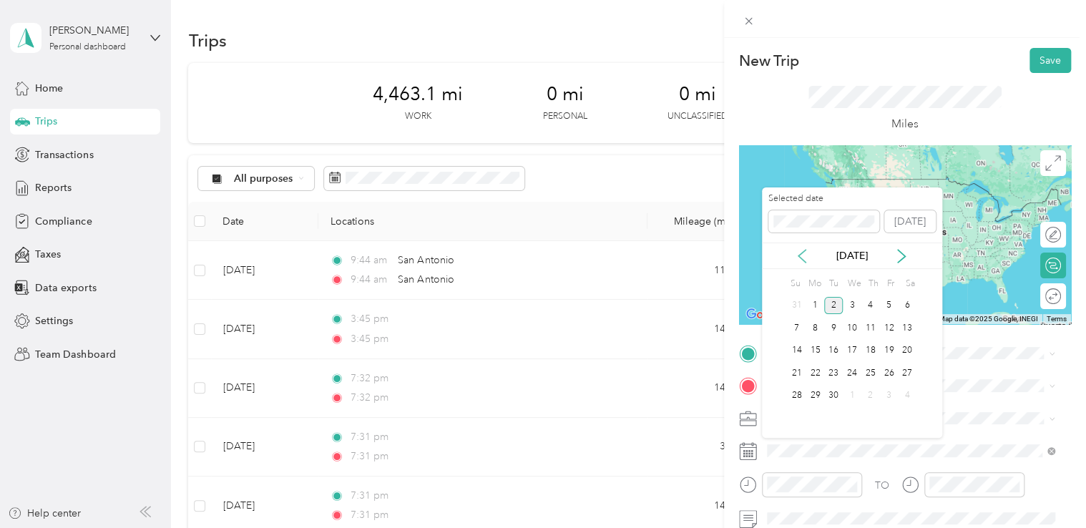
click at [801, 249] on icon at bounding box center [802, 256] width 14 height 14
click at [870, 305] on div "3" at bounding box center [870, 306] width 19 height 18
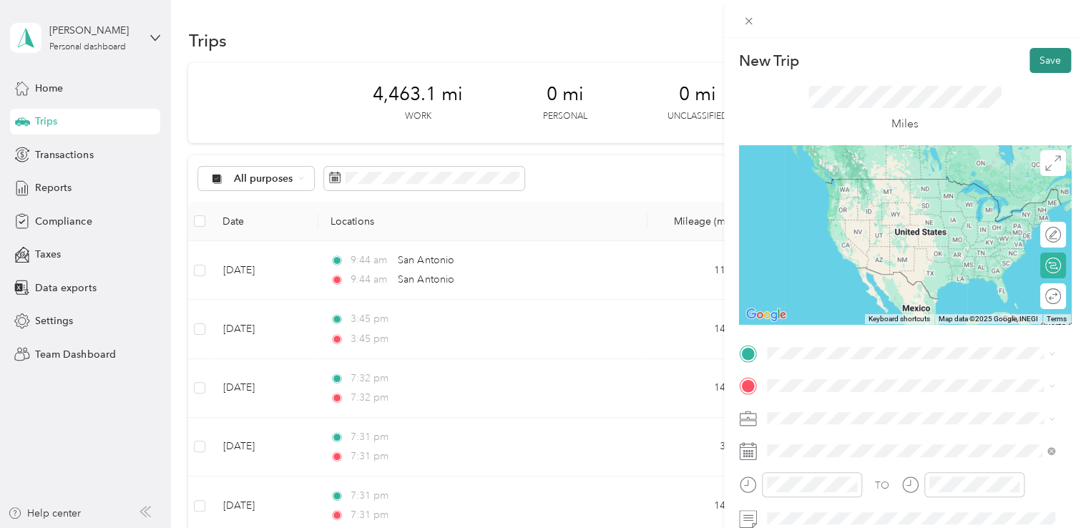
click at [1047, 54] on button "Save" at bounding box center [1050, 60] width 41 height 25
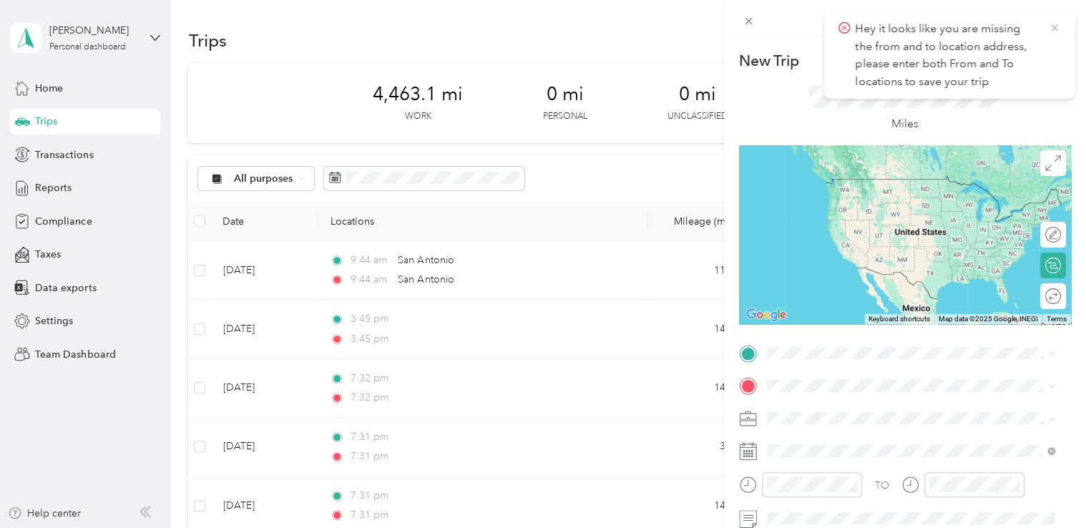
click at [1054, 27] on icon at bounding box center [1054, 27] width 6 height 6
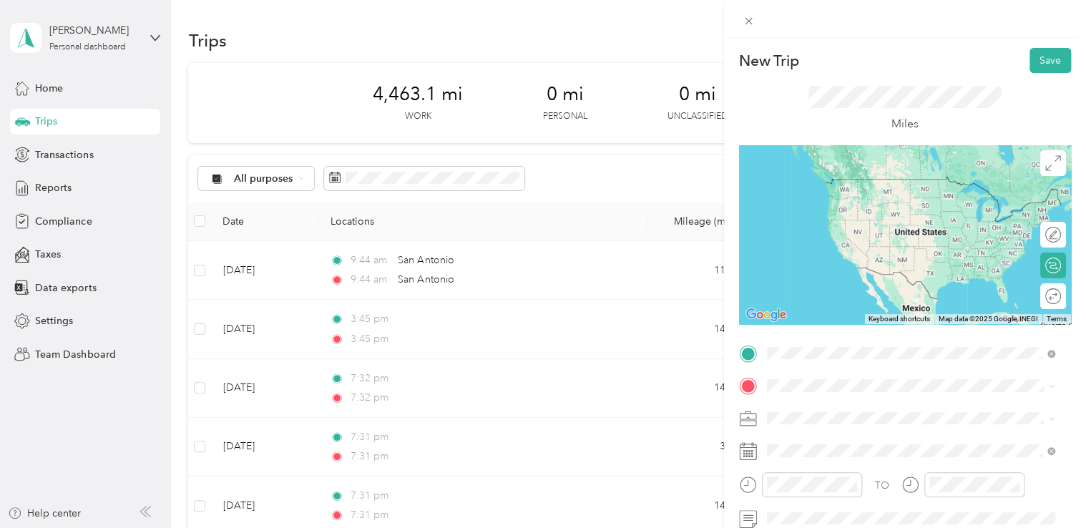
click at [856, 185] on span "[GEOGRAPHIC_DATA] [US_STATE], [GEOGRAPHIC_DATA]" at bounding box center [873, 184] width 161 height 25
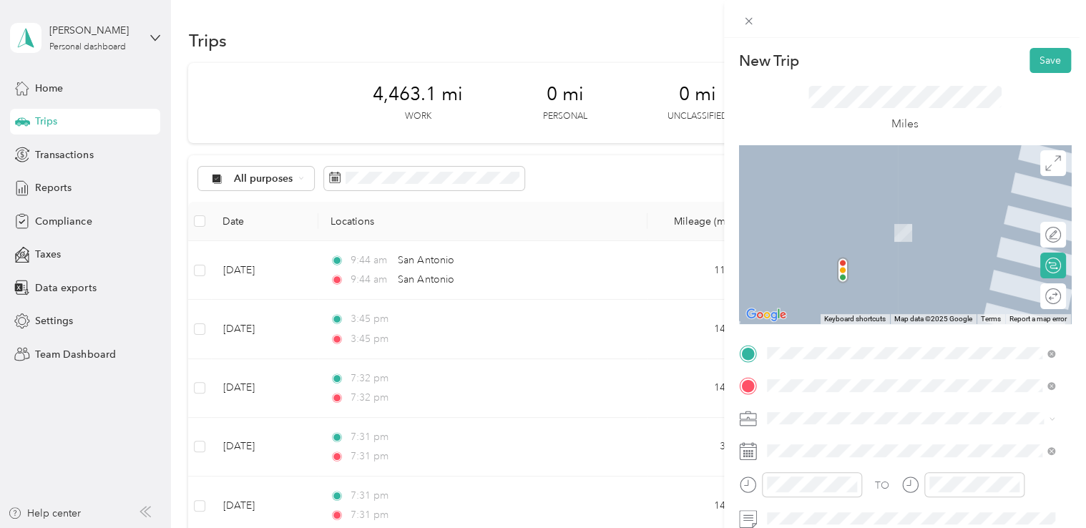
click at [850, 225] on span "[GEOGRAPHIC_DATA] [US_STATE], [GEOGRAPHIC_DATA]" at bounding box center [873, 217] width 161 height 25
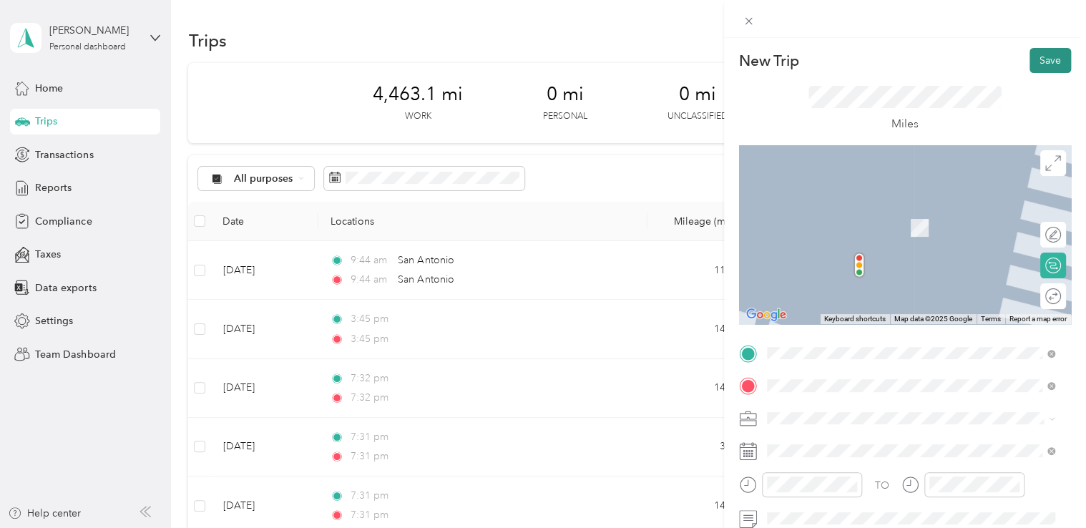
click at [1039, 54] on button "Save" at bounding box center [1050, 60] width 41 height 25
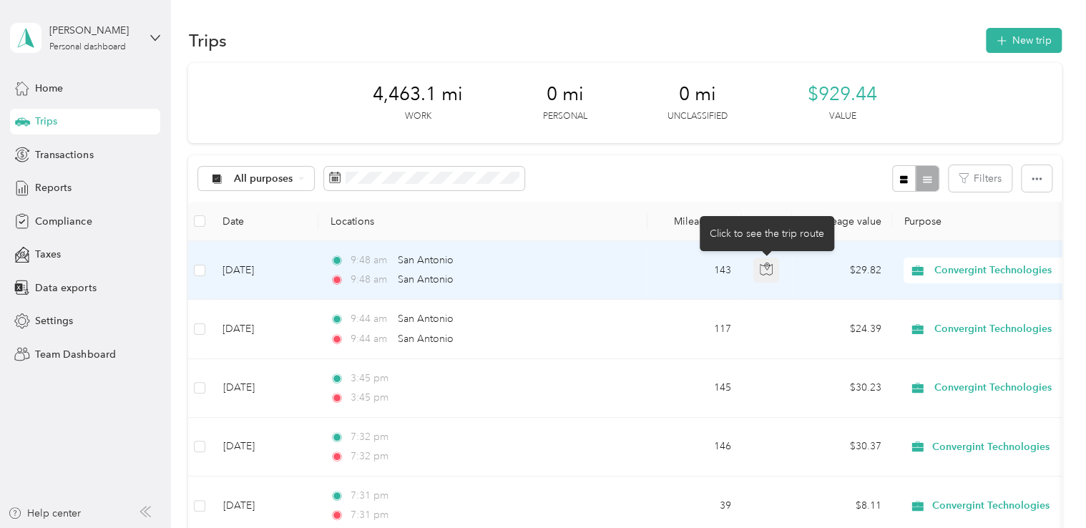
click at [771, 270] on icon "button" at bounding box center [766, 269] width 13 height 13
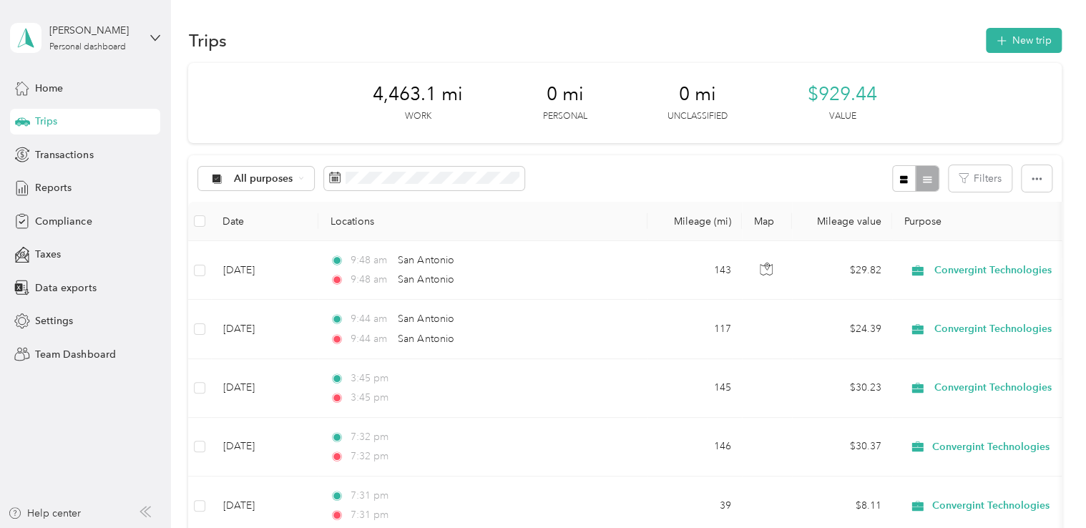
click at [1019, 41] on button "New trip" at bounding box center [1024, 40] width 76 height 25
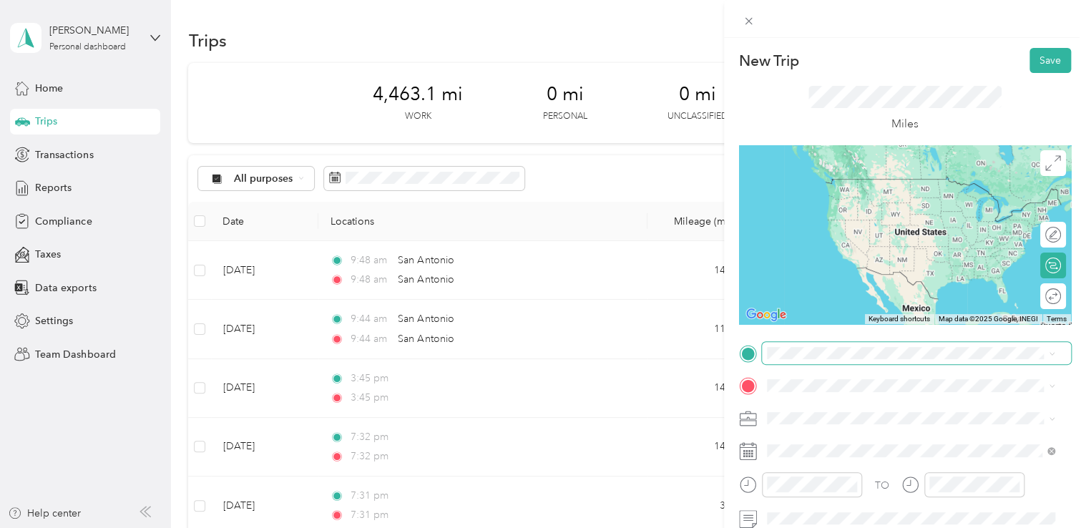
click at [829, 359] on span at bounding box center [916, 353] width 309 height 23
click at [830, 180] on span "[GEOGRAPHIC_DATA] [US_STATE], [GEOGRAPHIC_DATA]" at bounding box center [873, 184] width 161 height 25
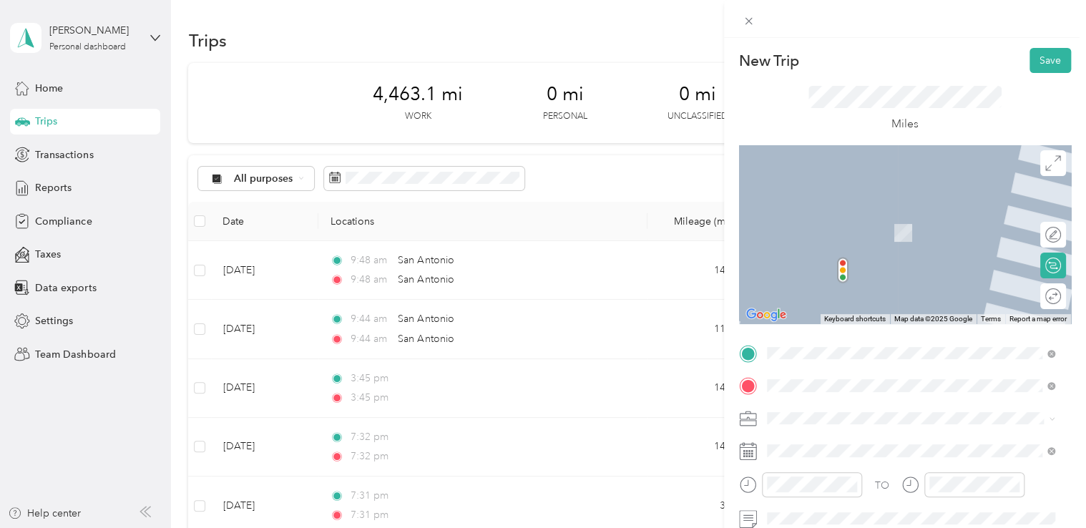
click at [829, 217] on span "[GEOGRAPHIC_DATA] [US_STATE], [GEOGRAPHIC_DATA]" at bounding box center [873, 217] width 161 height 25
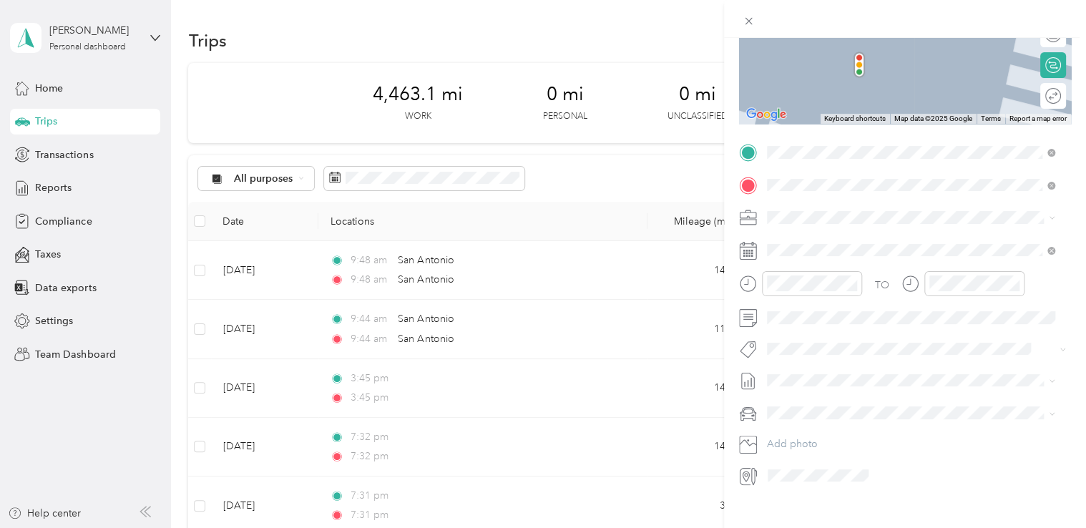
scroll to position [240, 0]
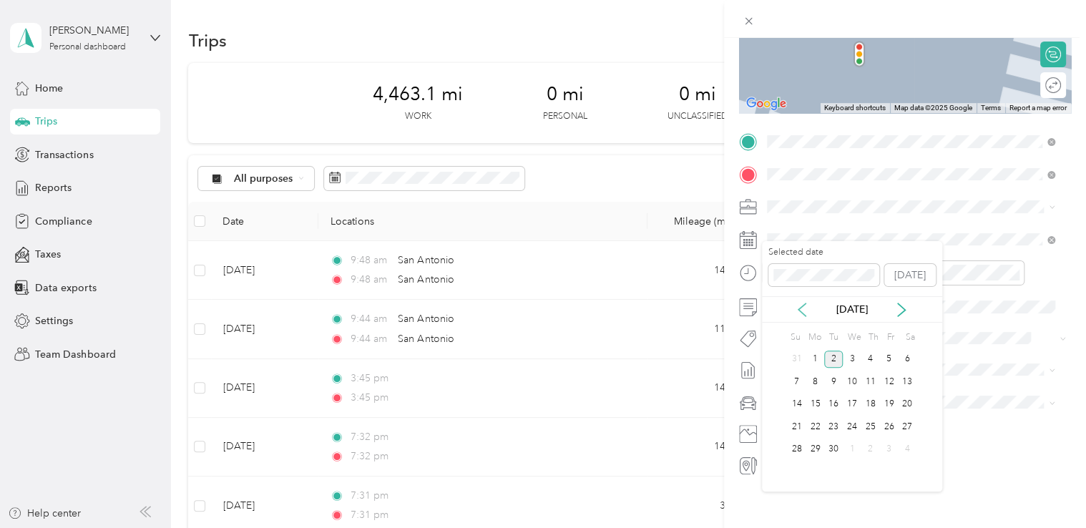
click at [800, 315] on icon at bounding box center [802, 310] width 14 height 14
click at [856, 376] on div "9" at bounding box center [852, 382] width 19 height 18
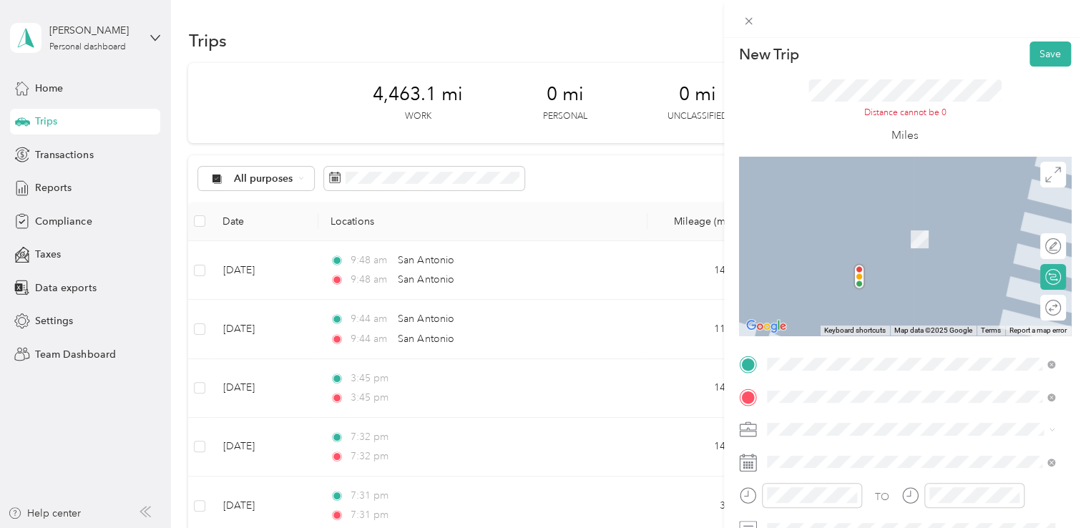
scroll to position [0, 0]
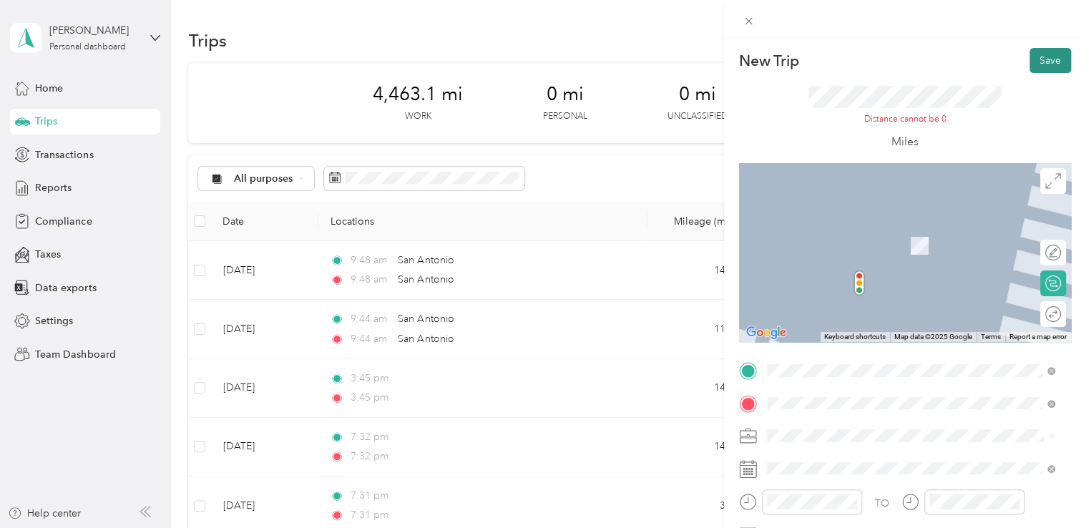
click at [1034, 70] on button "Save" at bounding box center [1050, 60] width 41 height 25
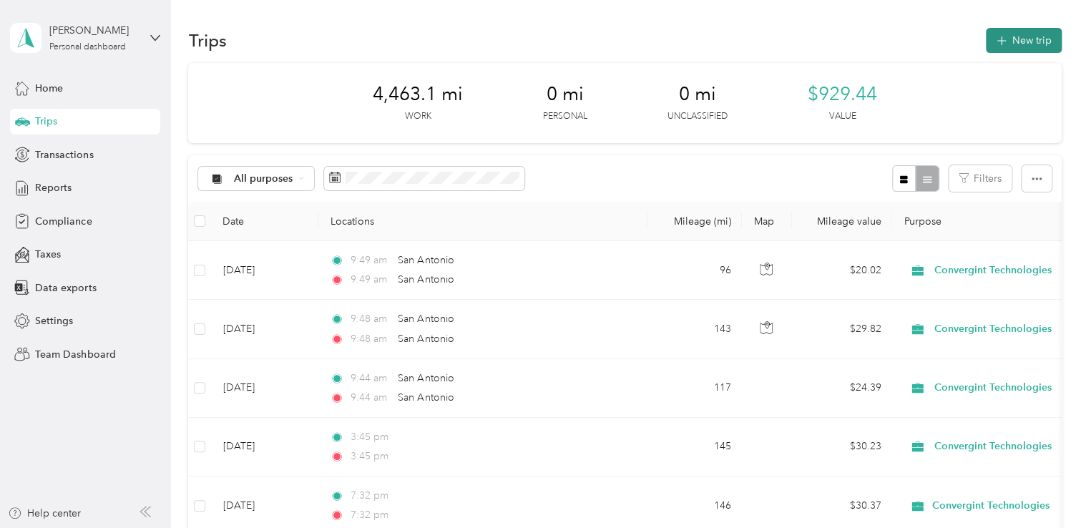
click at [1011, 41] on button "New trip" at bounding box center [1024, 40] width 76 height 25
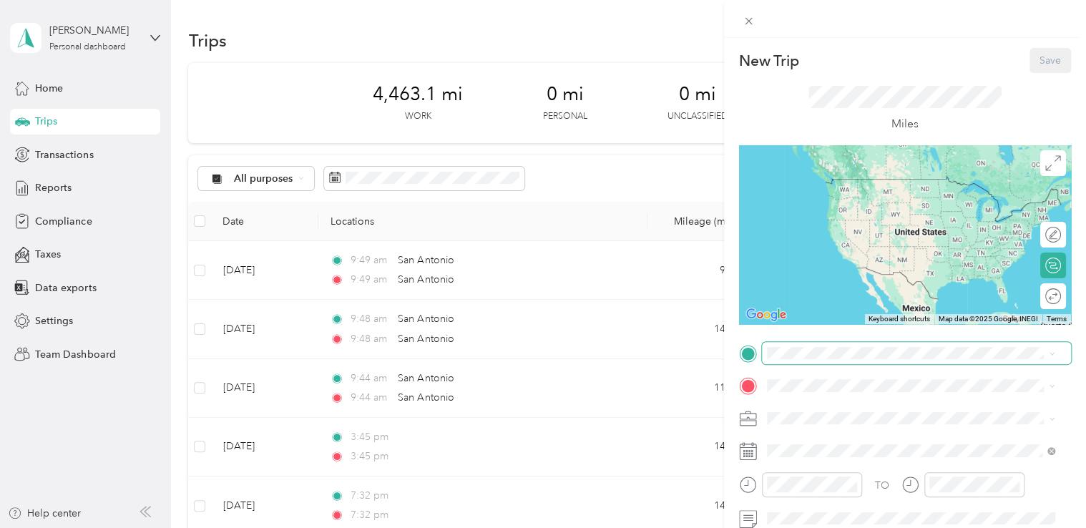
click at [807, 362] on span at bounding box center [916, 353] width 309 height 23
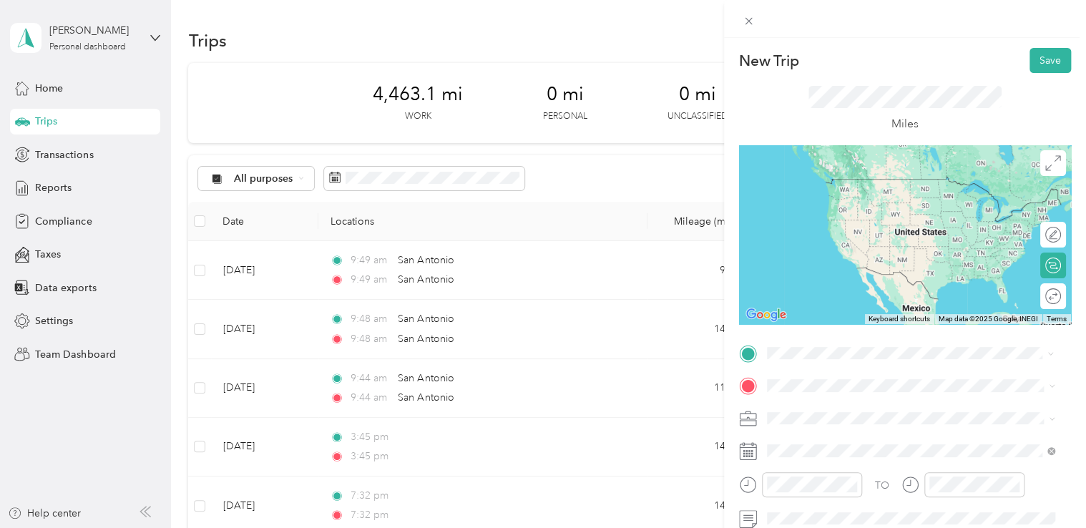
click at [842, 189] on span "[GEOGRAPHIC_DATA] [US_STATE], [GEOGRAPHIC_DATA]" at bounding box center [873, 184] width 161 height 25
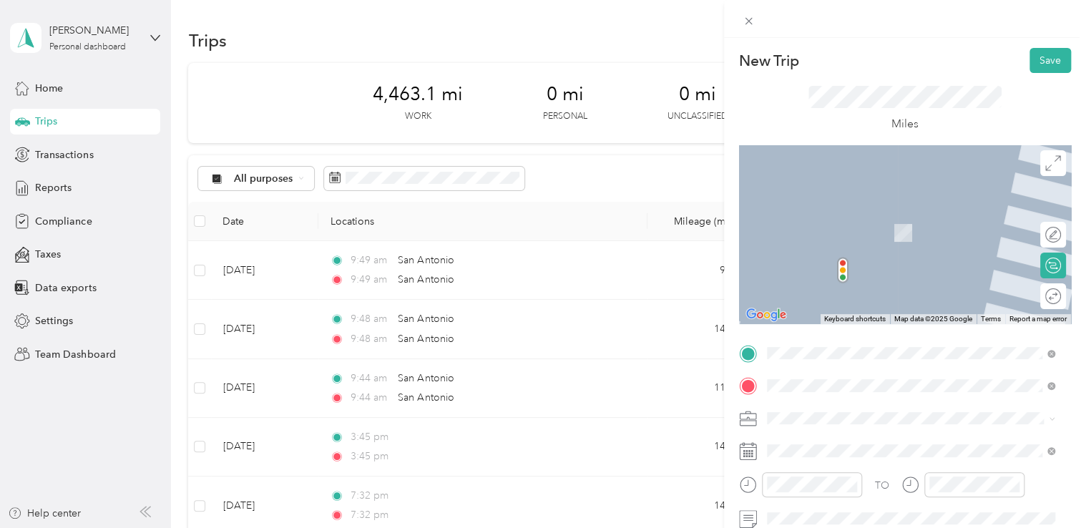
click at [829, 207] on span "[GEOGRAPHIC_DATA] [US_STATE], [GEOGRAPHIC_DATA]" at bounding box center [873, 217] width 161 height 25
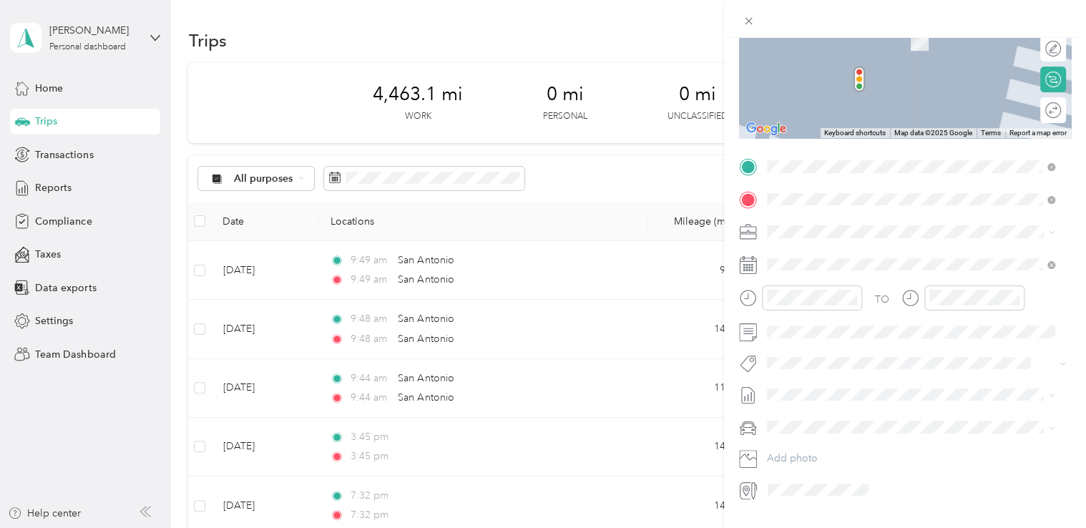
scroll to position [223, 0]
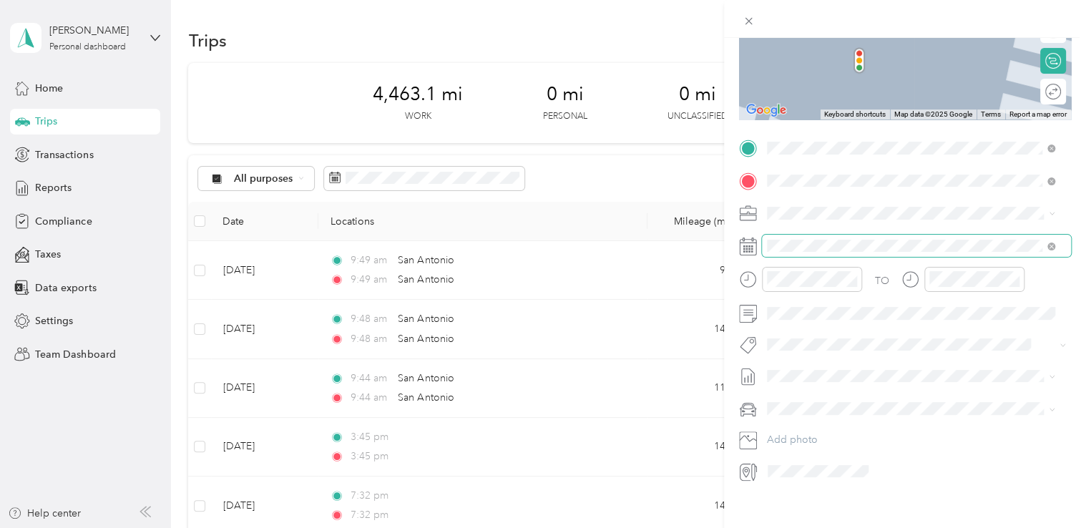
click at [869, 254] on span at bounding box center [916, 246] width 309 height 23
click at [751, 249] on rect at bounding box center [752, 249] width 2 height 2
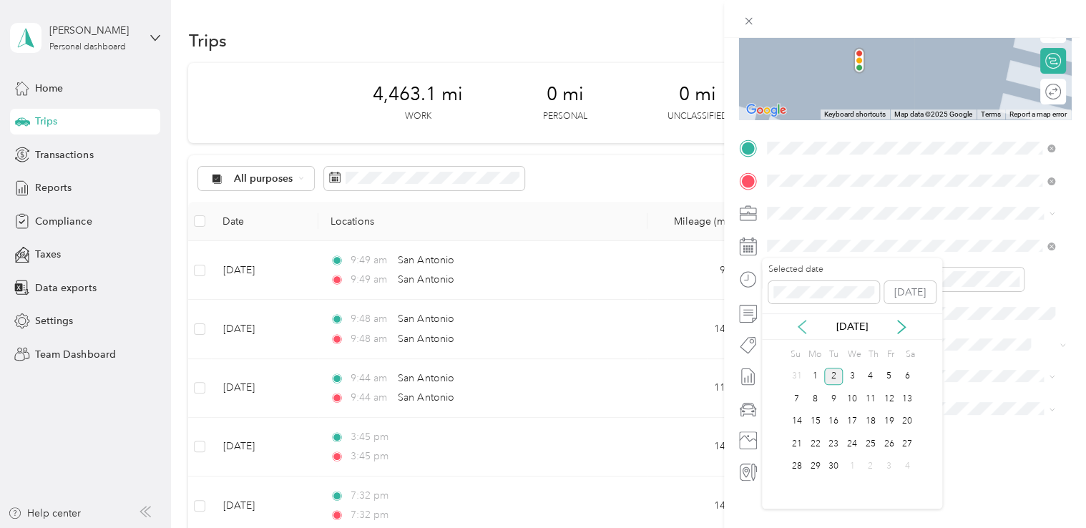
click at [800, 327] on icon at bounding box center [801, 327] width 7 height 13
click at [867, 396] on div "10" at bounding box center [870, 399] width 19 height 18
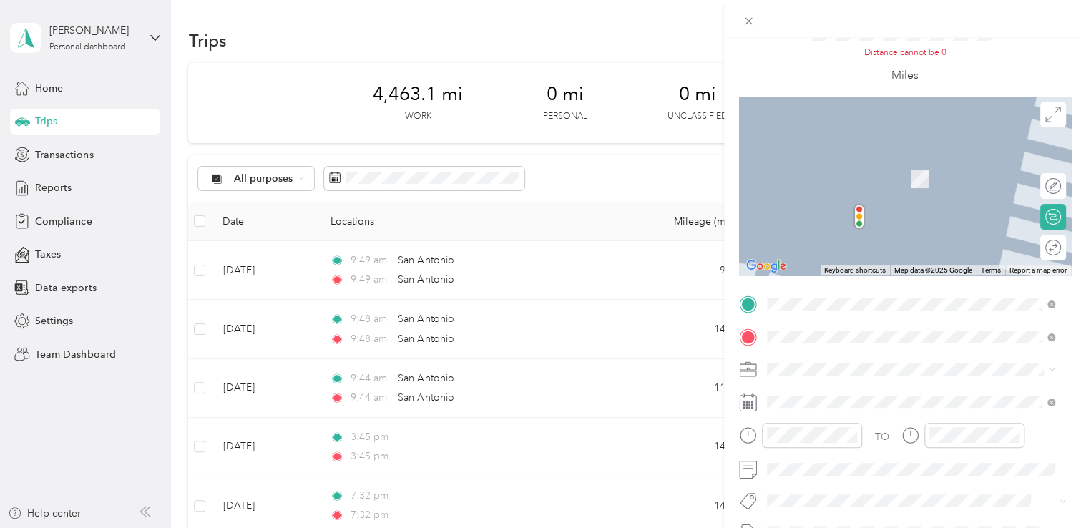
scroll to position [0, 0]
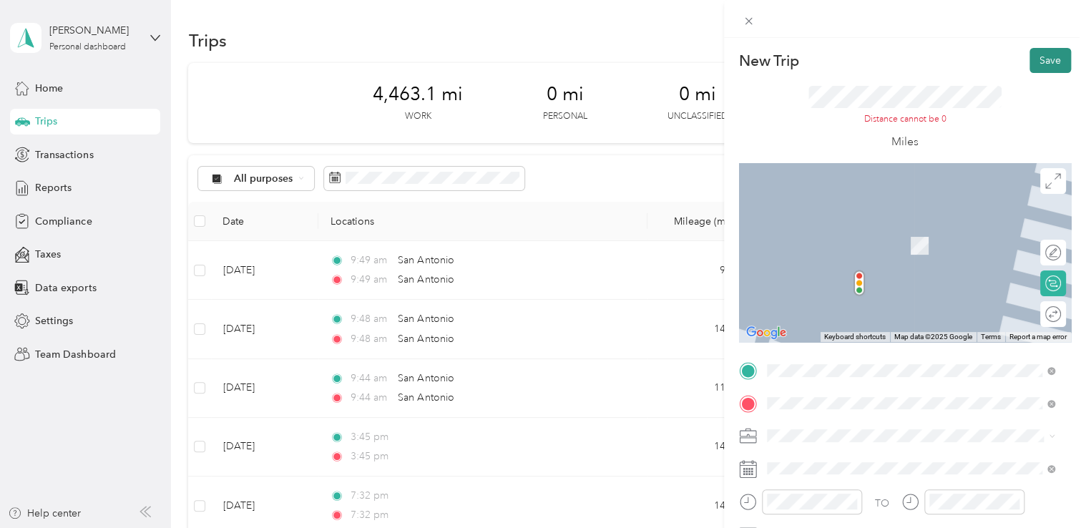
click at [1038, 56] on button "Save" at bounding box center [1050, 60] width 41 height 25
